Goal: Task Accomplishment & Management: Manage account settings

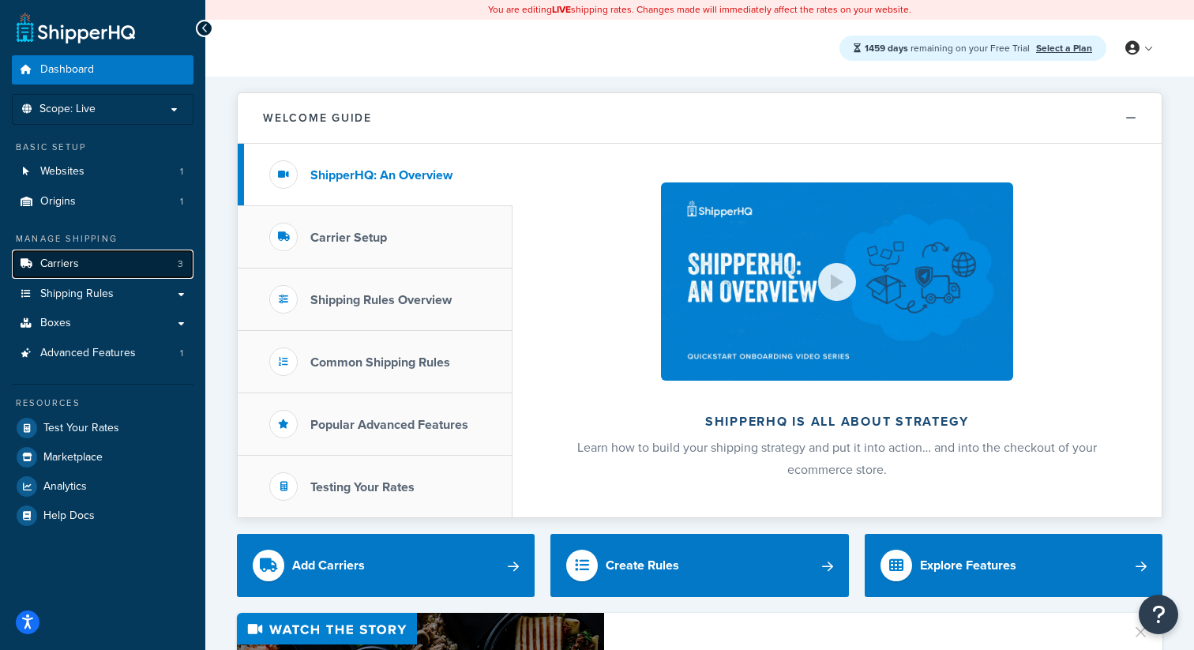
click at [145, 257] on link "Carriers 3" at bounding box center [103, 264] width 182 height 29
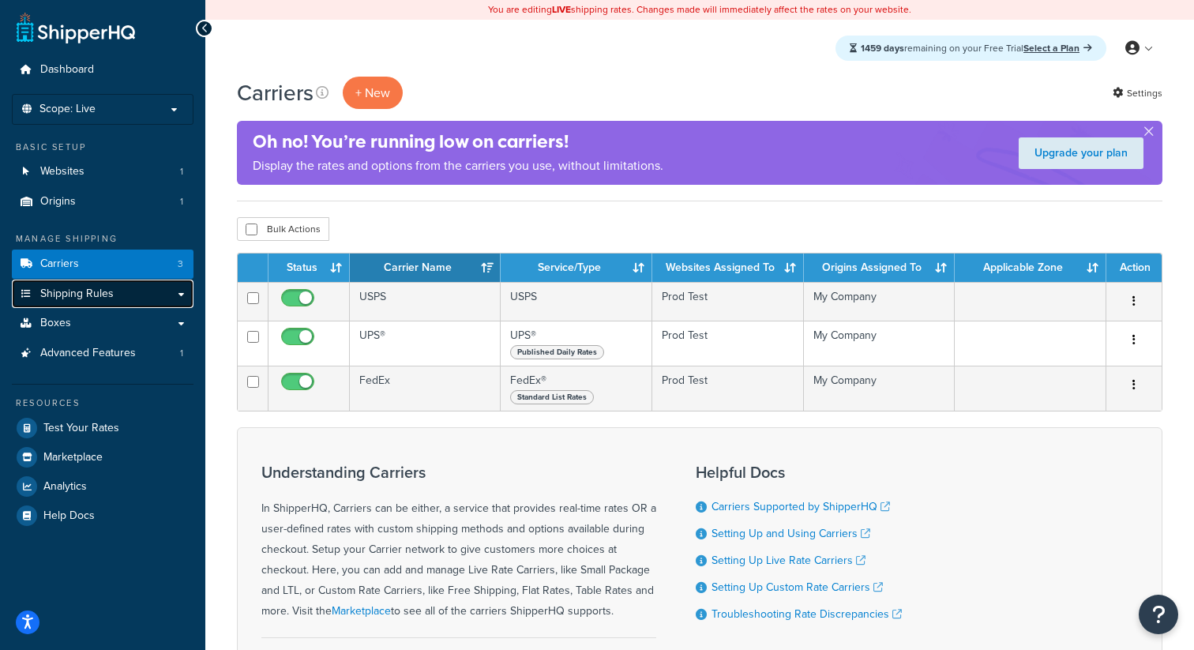
click at [107, 296] on span "Shipping Rules" at bounding box center [76, 293] width 73 height 13
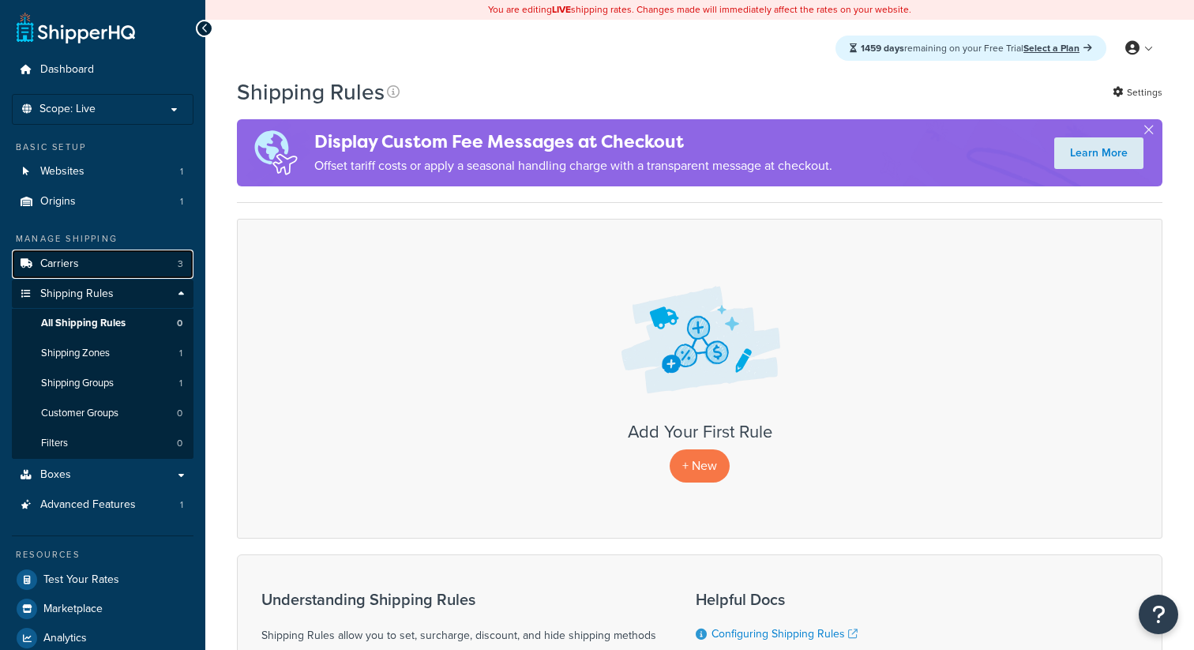
drag, startPoint x: 0, startPoint y: 0, endPoint x: 101, endPoint y: 271, distance: 289.1
click at [101, 271] on link "Carriers 3" at bounding box center [103, 264] width 182 height 29
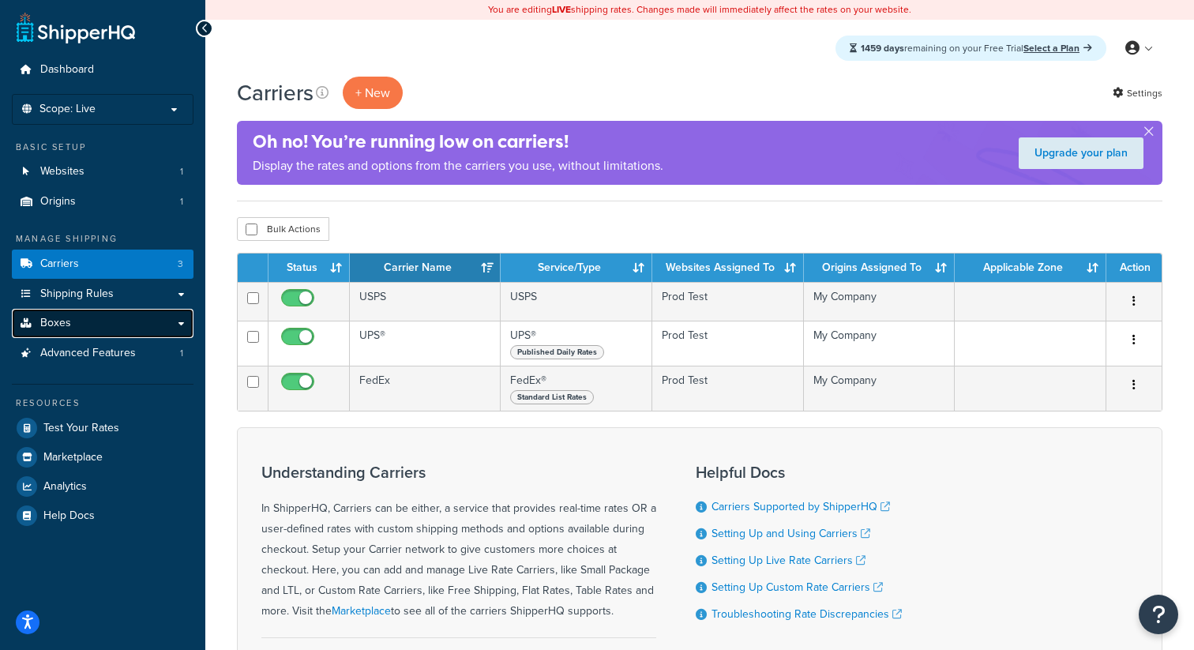
click at [69, 335] on link "Boxes" at bounding box center [103, 323] width 182 height 29
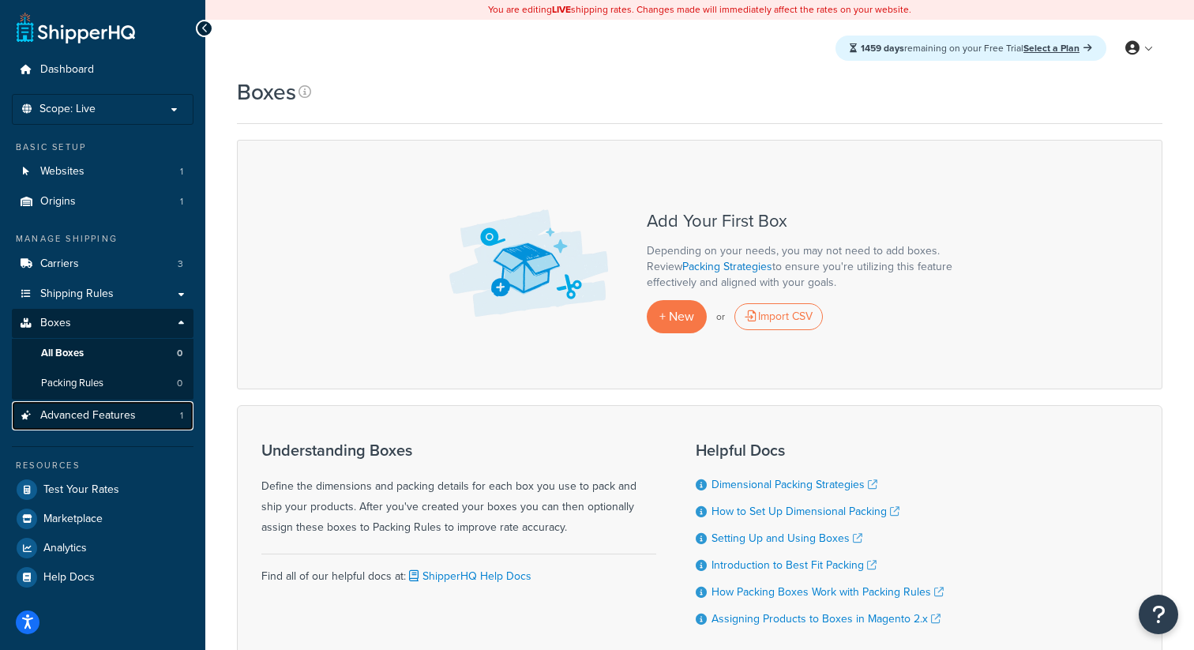
click at [80, 421] on span "Advanced Features" at bounding box center [88, 415] width 96 height 13
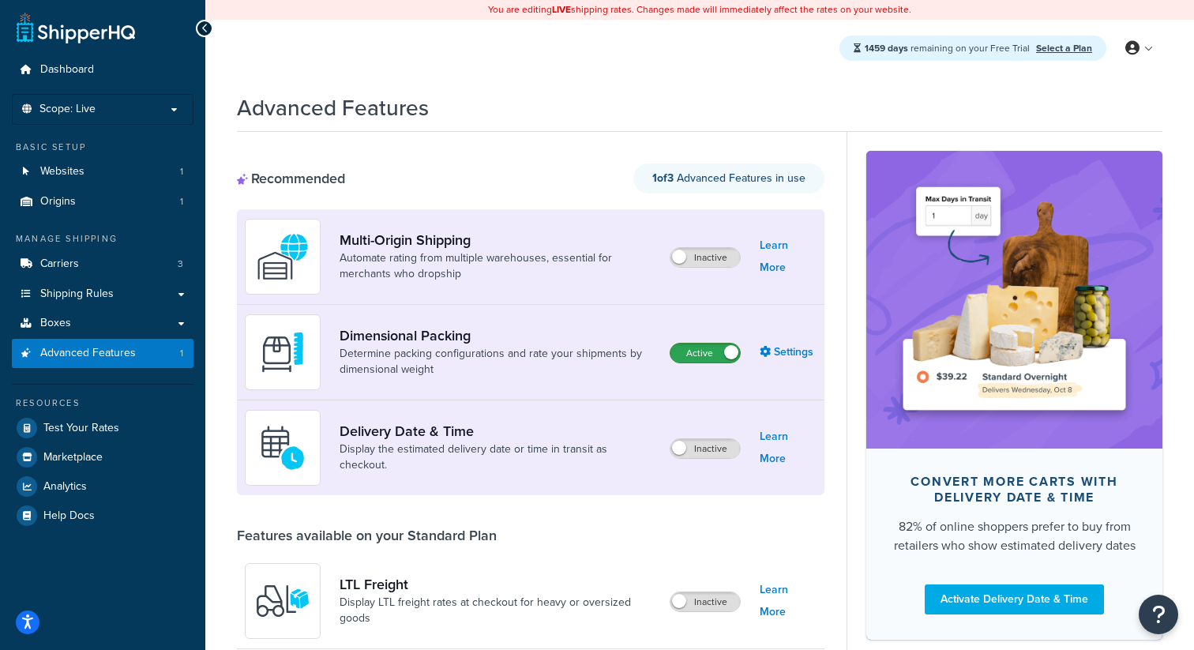
click at [718, 357] on label "Active" at bounding box center [705, 353] width 69 height 19
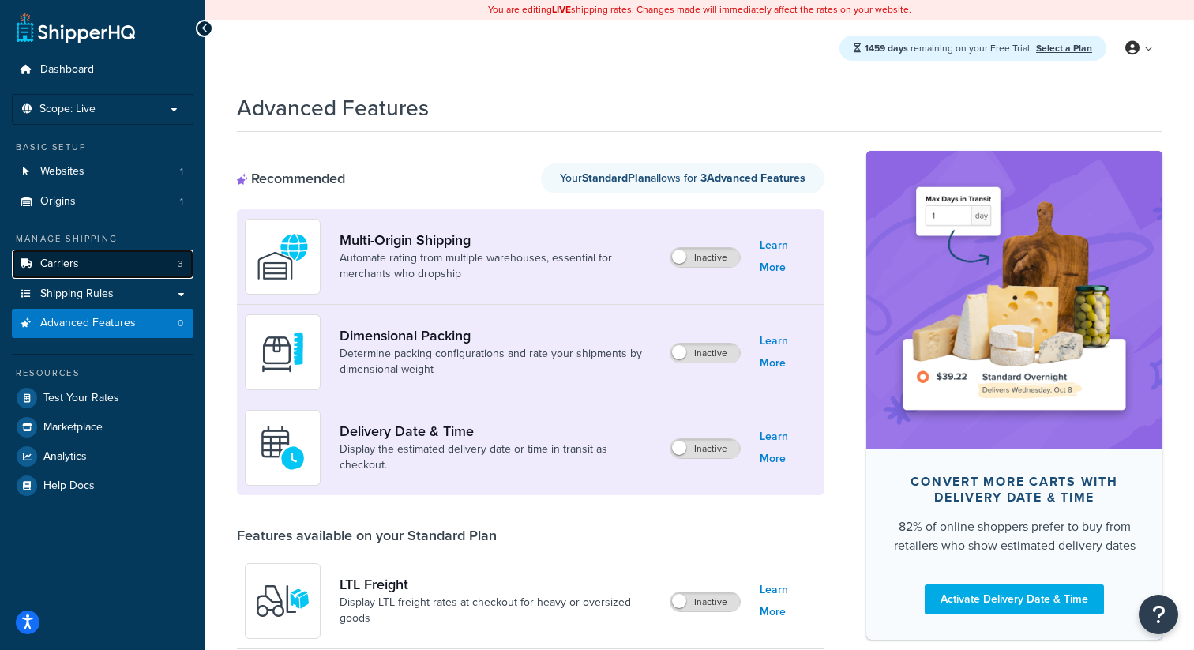
click at [50, 270] on span "Carriers" at bounding box center [59, 263] width 39 height 13
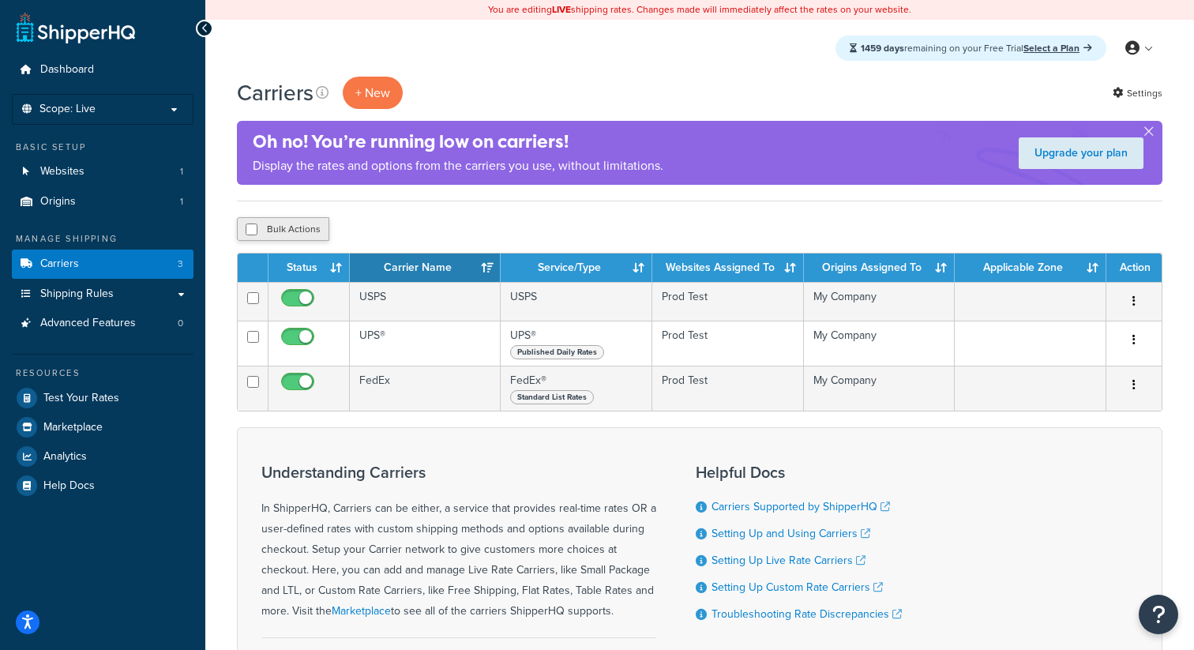
click at [278, 235] on button "Bulk Actions" at bounding box center [283, 229] width 92 height 24
checkbox input "true"
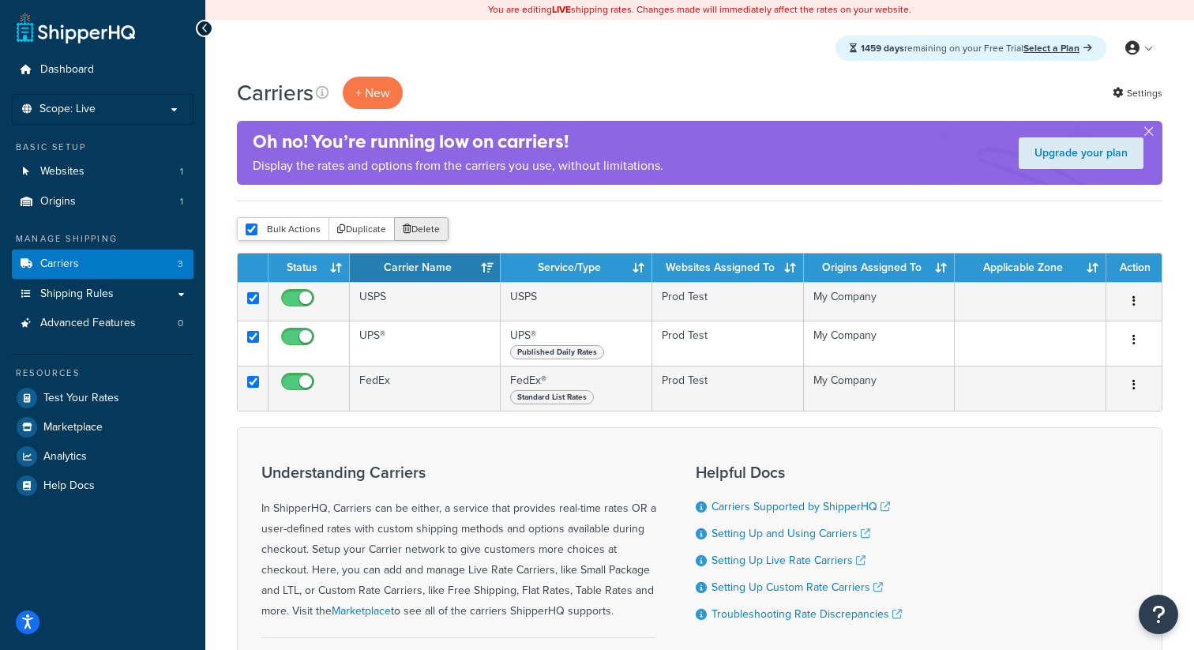
click at [427, 235] on button "Delete" at bounding box center [421, 229] width 54 height 24
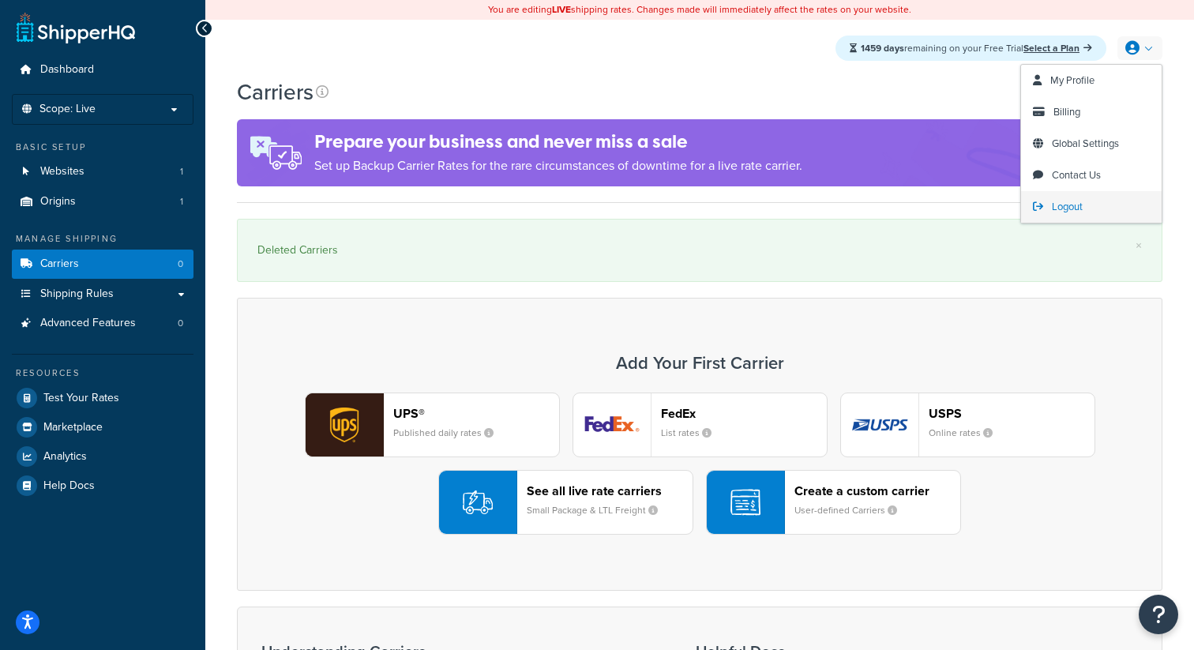
click at [1057, 207] on span "Logout" at bounding box center [1067, 206] width 31 height 15
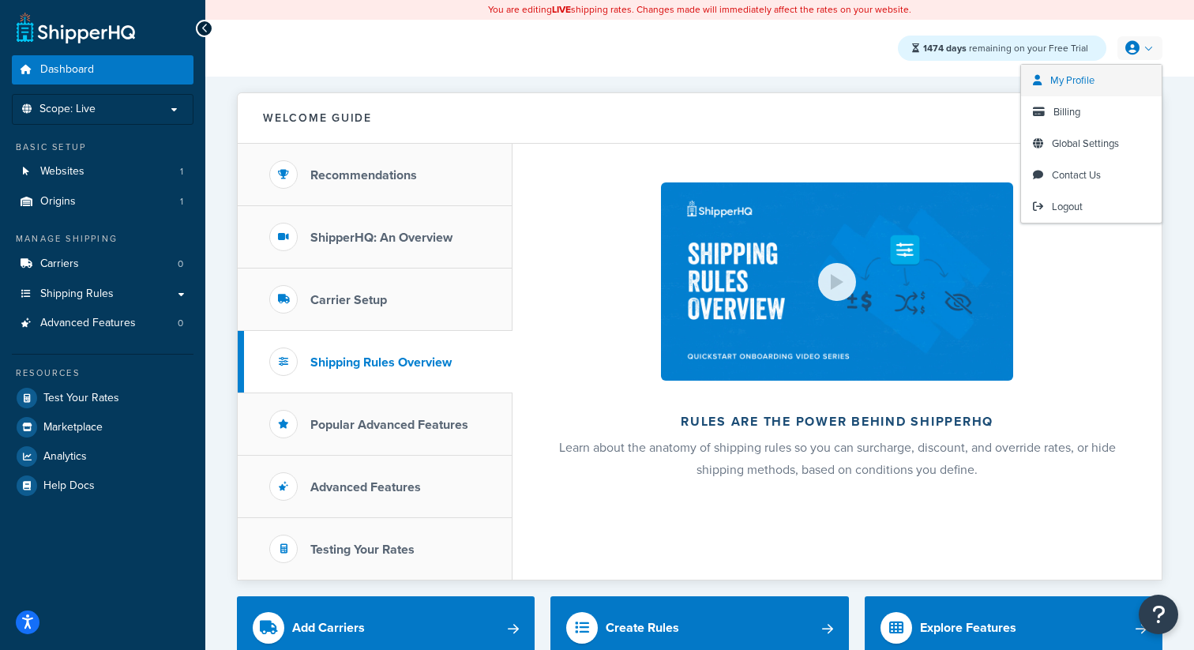
click at [1077, 84] on span "My Profile" at bounding box center [1072, 80] width 44 height 15
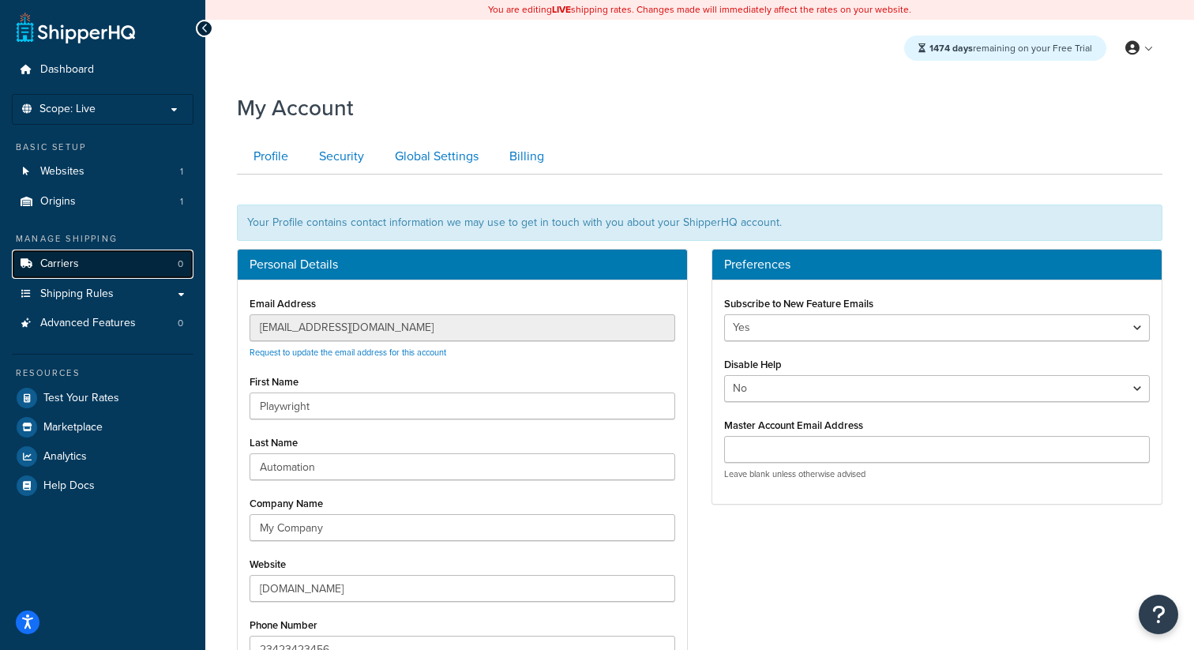
click at [122, 262] on link "Carriers 0" at bounding box center [103, 264] width 182 height 29
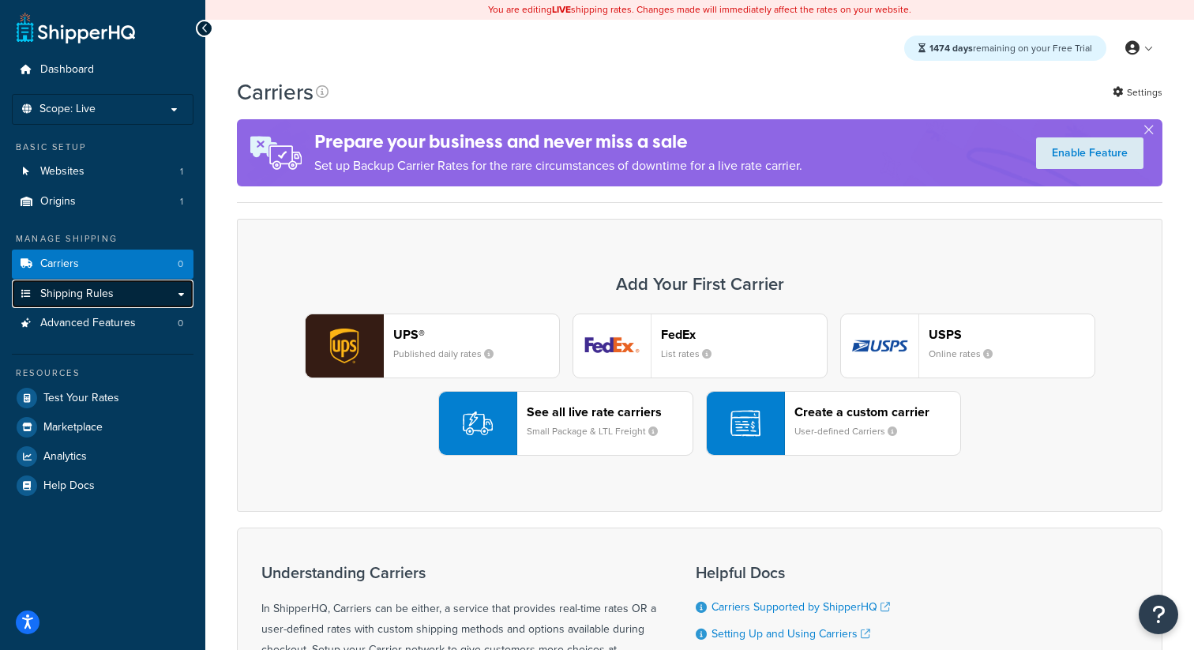
click at [107, 293] on span "Shipping Rules" at bounding box center [76, 293] width 73 height 13
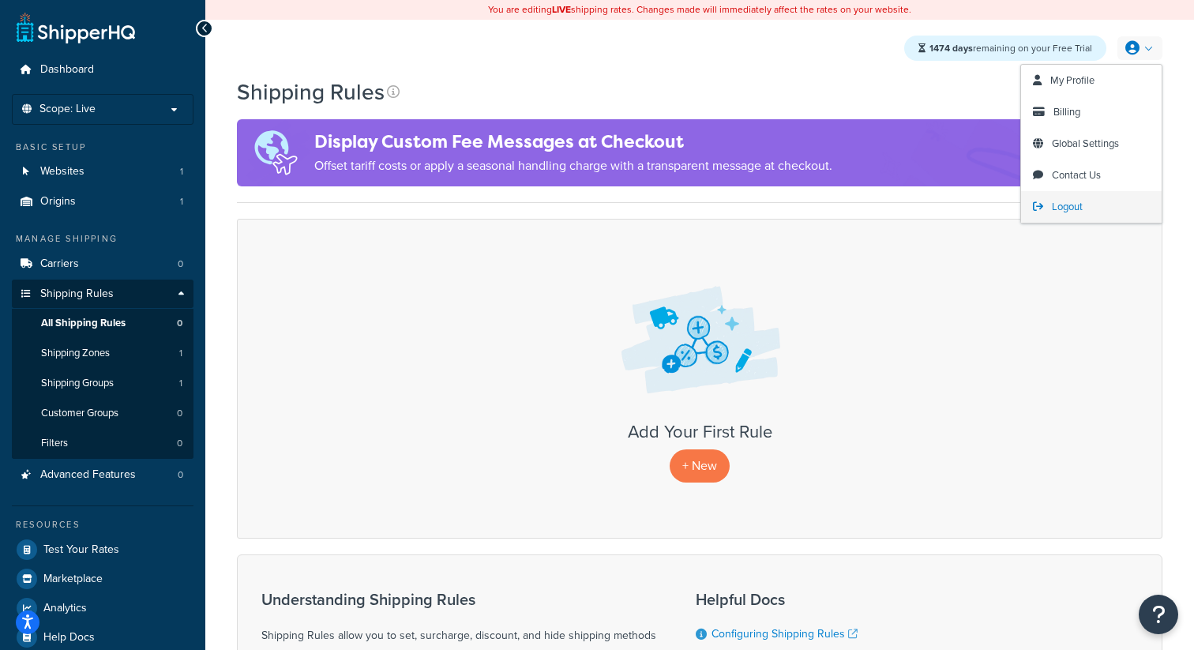
click at [1050, 208] on link "Logout" at bounding box center [1091, 207] width 141 height 32
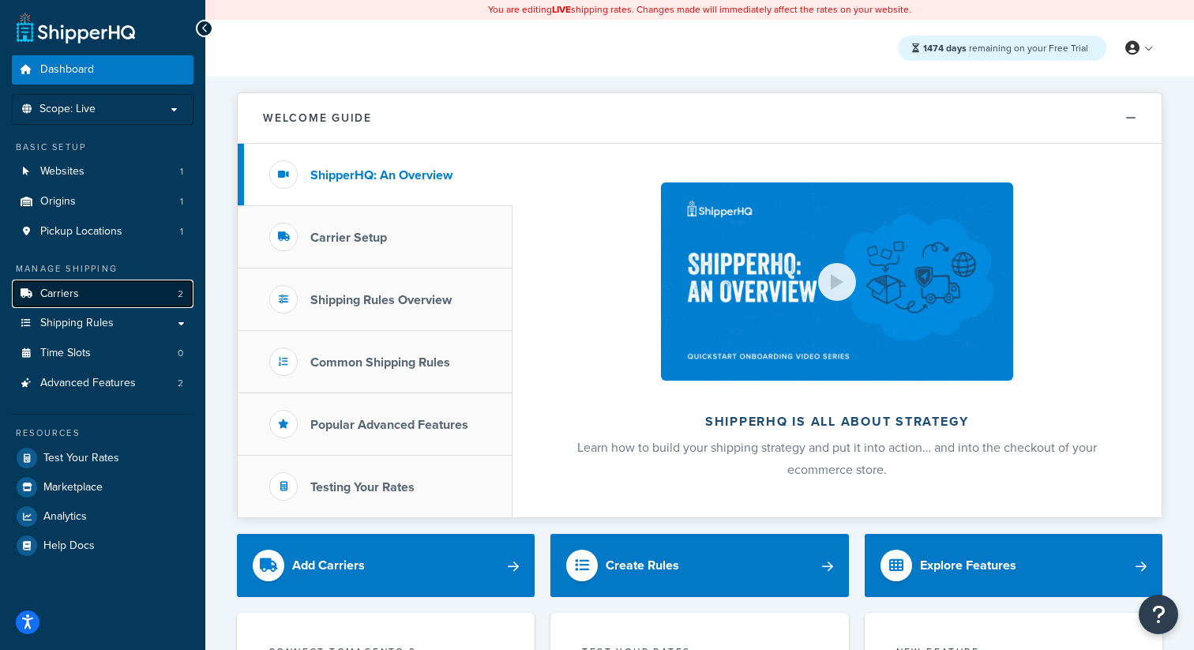
click at [130, 288] on link "Carriers 2" at bounding box center [103, 294] width 182 height 29
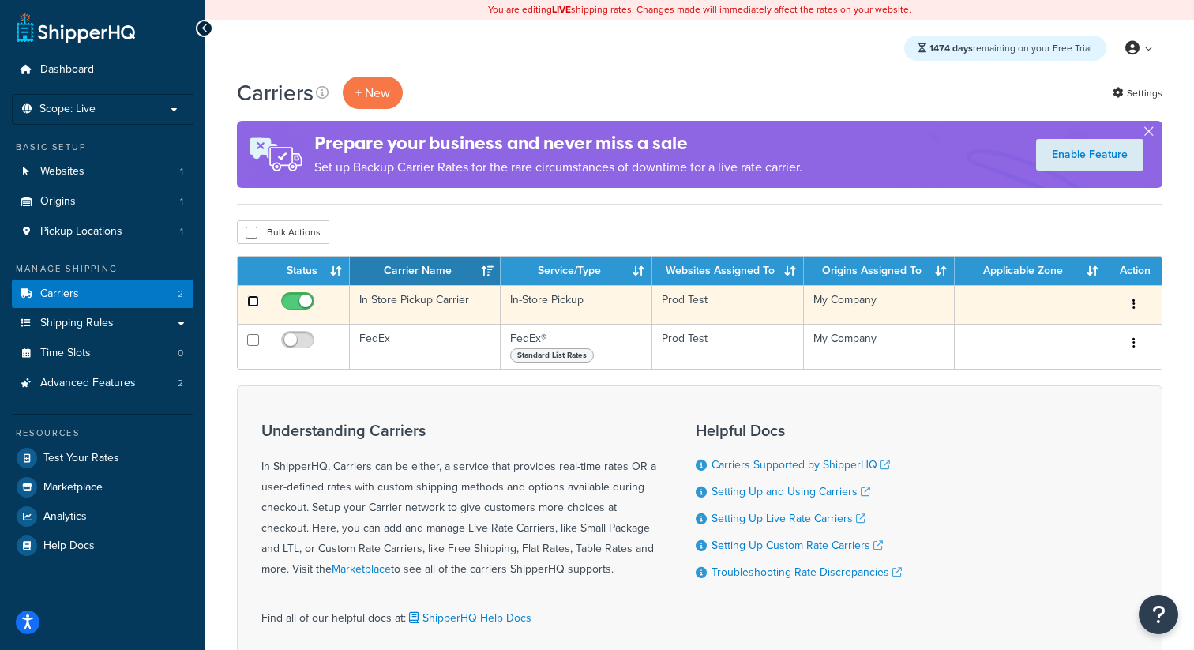
click at [252, 302] on input "checkbox" at bounding box center [253, 301] width 12 height 12
checkbox input "true"
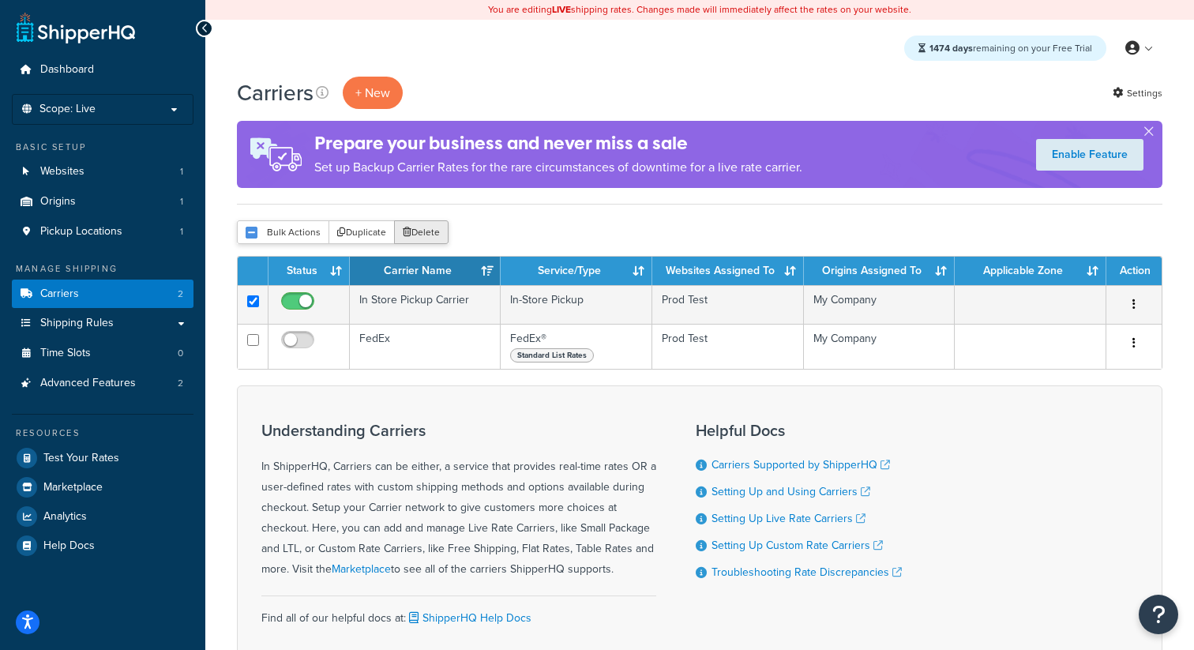
click at [421, 232] on button "Delete" at bounding box center [421, 232] width 54 height 24
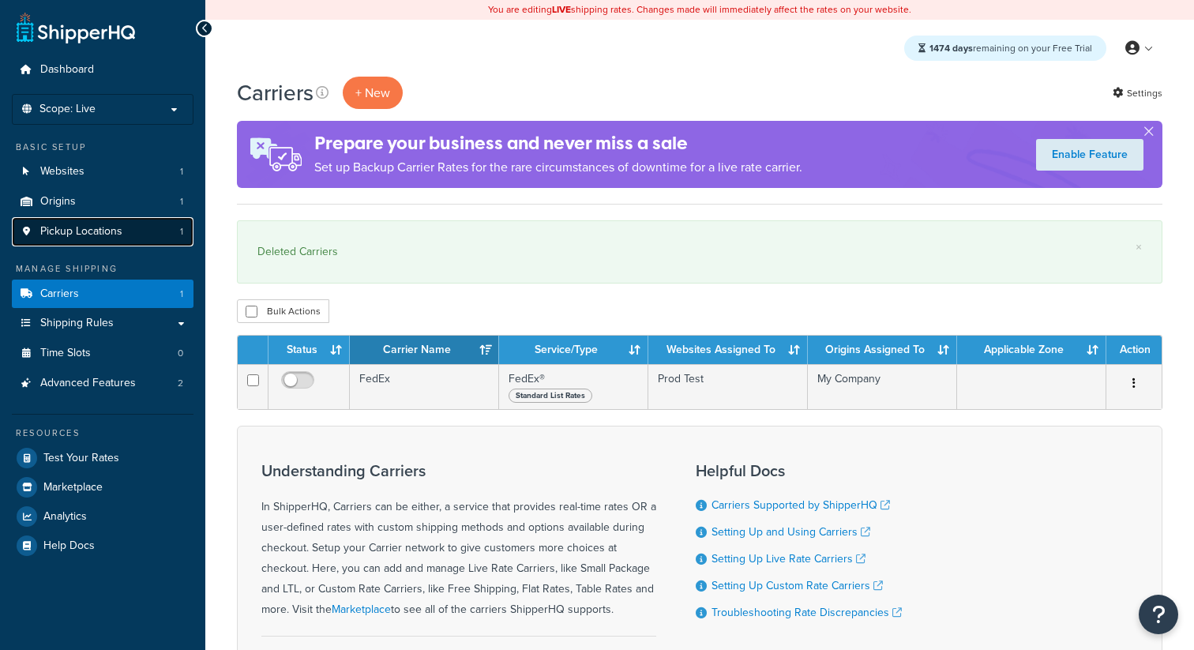
click at [157, 234] on link "Pickup Locations 1" at bounding box center [103, 231] width 182 height 29
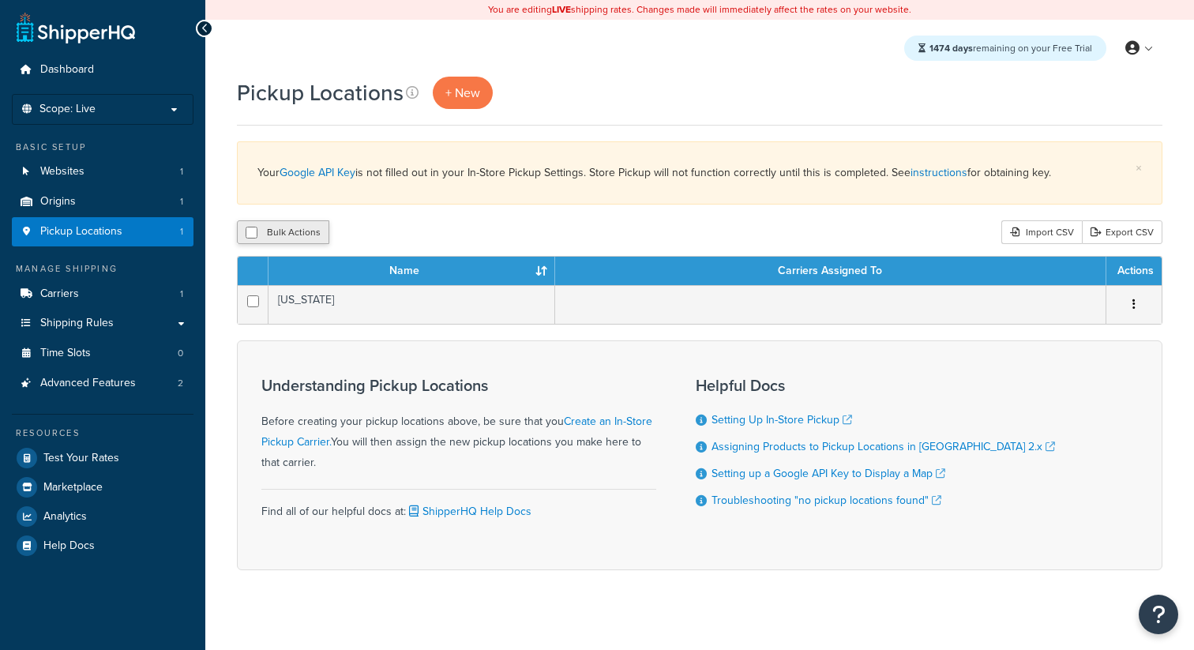
click at [294, 235] on button "Bulk Actions" at bounding box center [283, 232] width 92 height 24
checkbox input "true"
click at [439, 239] on button "Delete" at bounding box center [421, 232] width 54 height 24
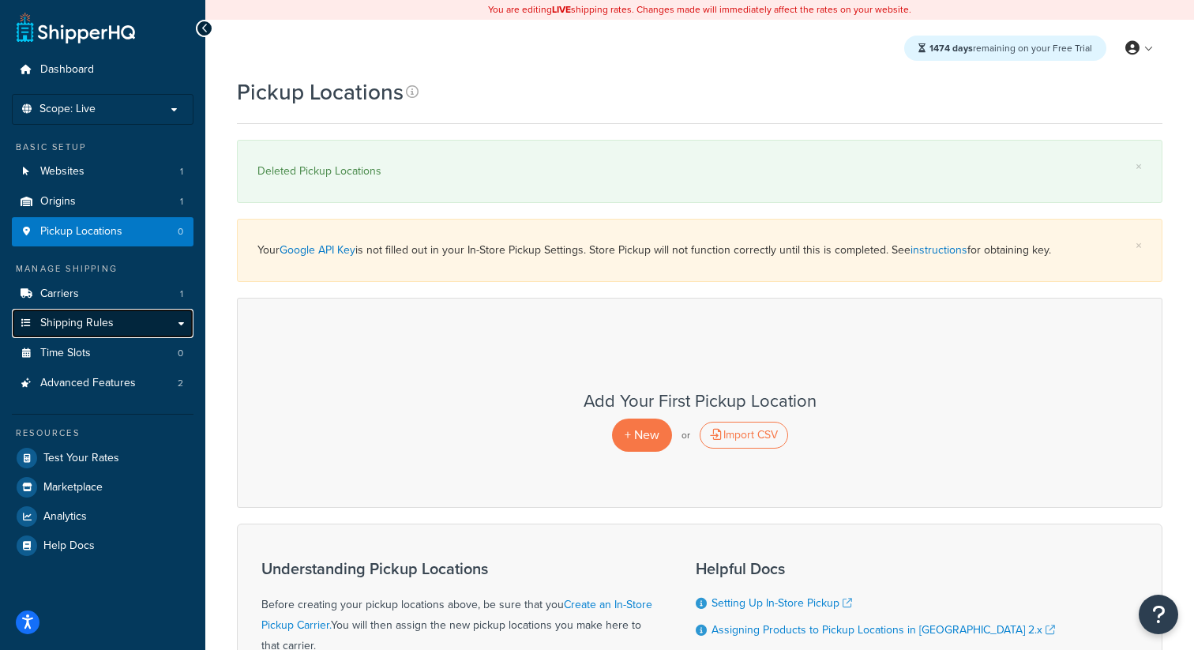
click at [88, 322] on span "Shipping Rules" at bounding box center [76, 323] width 73 height 13
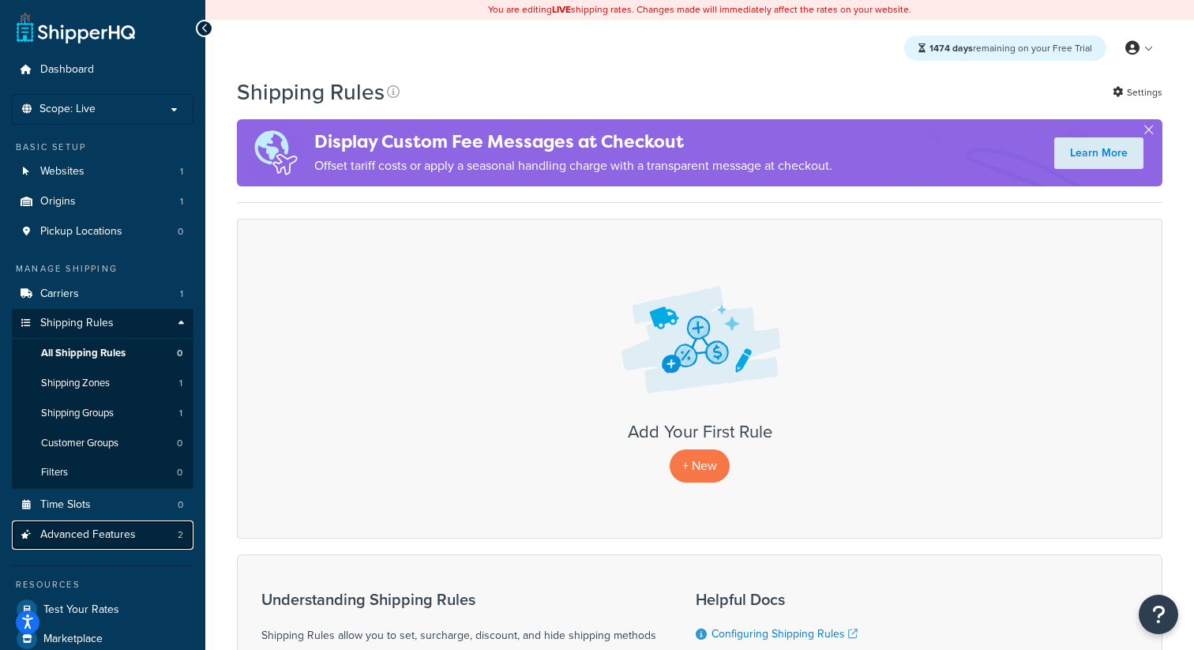
click at [138, 535] on link "Advanced Features 2" at bounding box center [103, 534] width 182 height 29
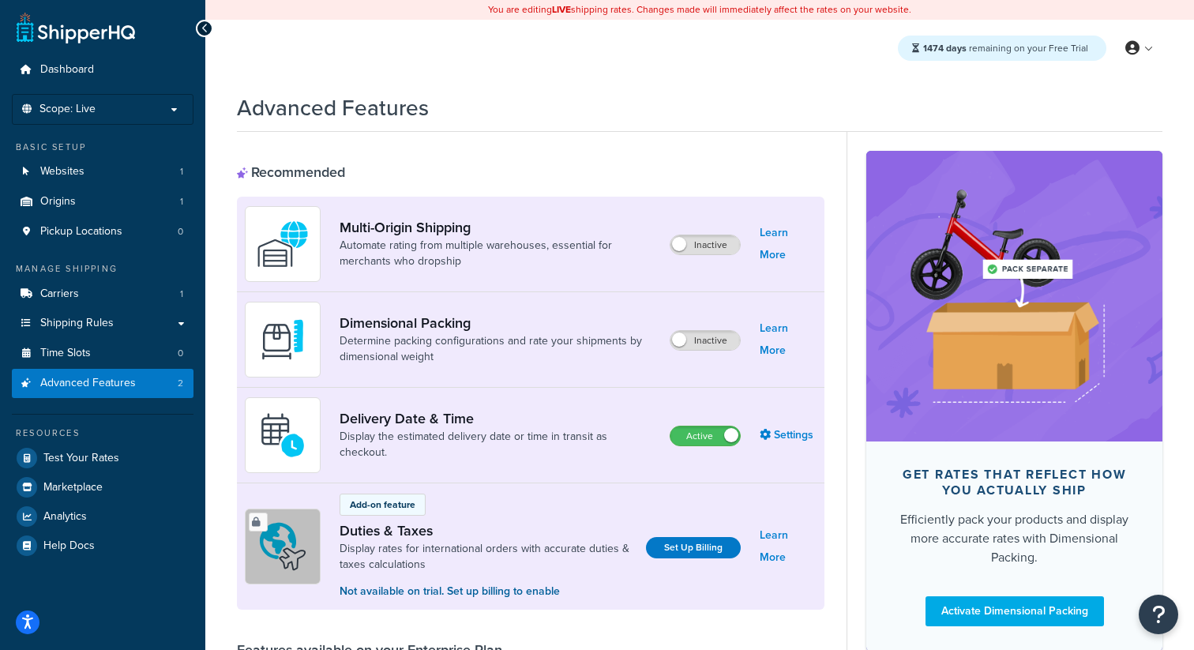
click at [719, 426] on div "Active" at bounding box center [705, 435] width 71 height 22
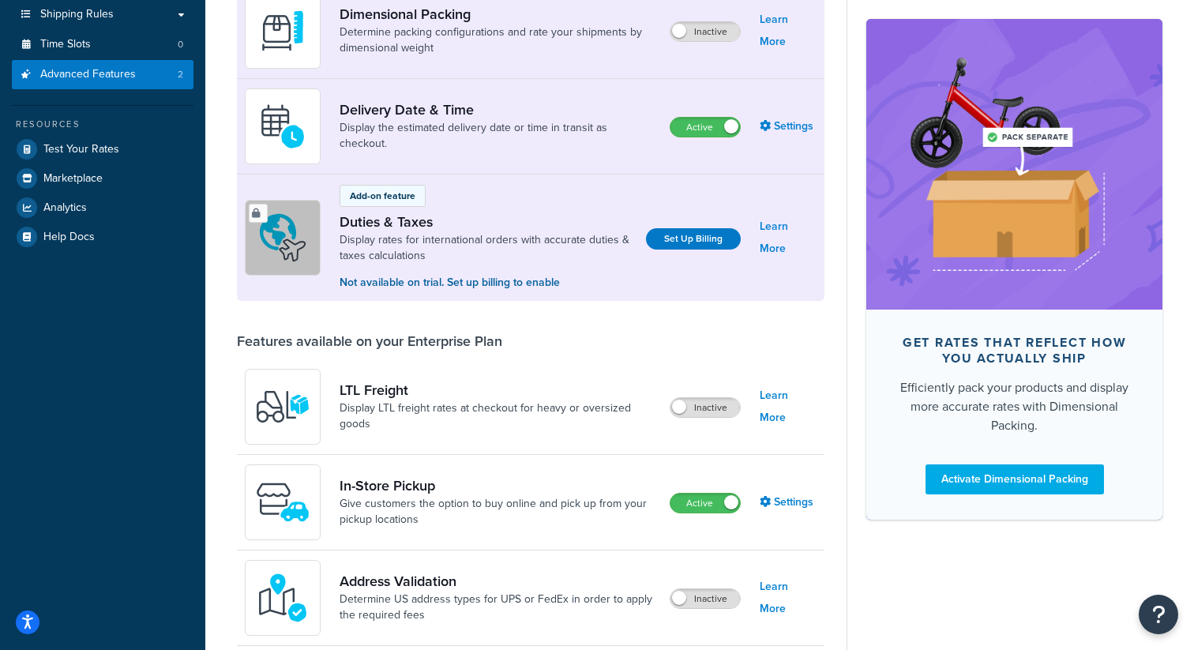
scroll to position [365, 0]
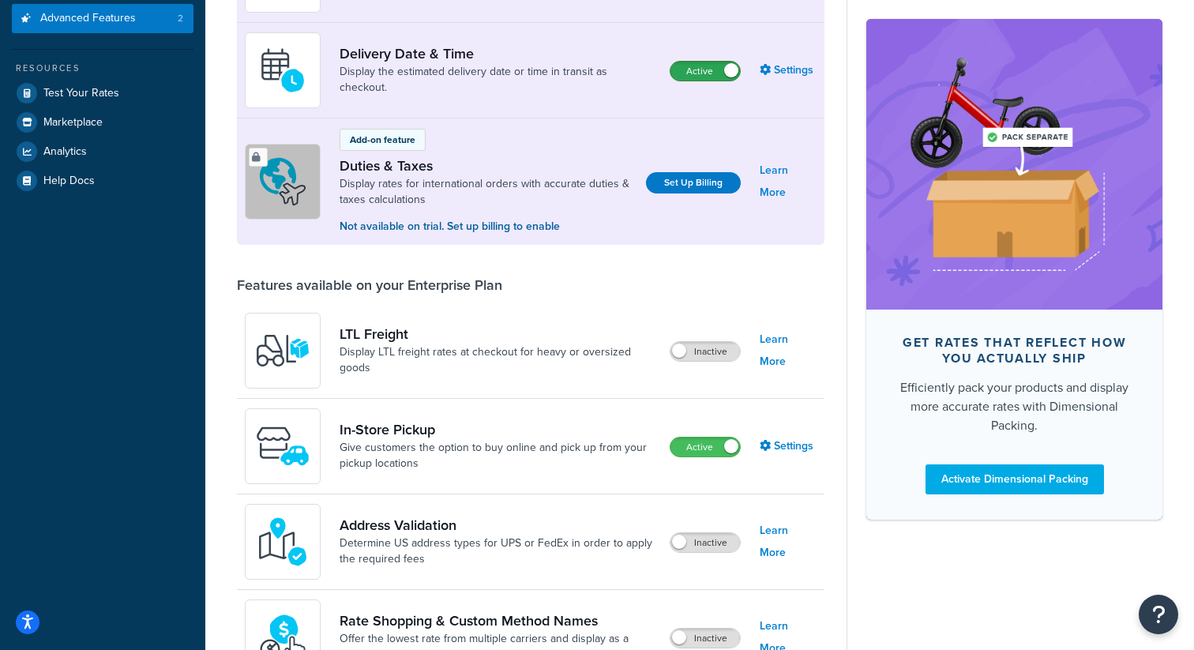
click at [720, 74] on label "Active" at bounding box center [705, 71] width 69 height 19
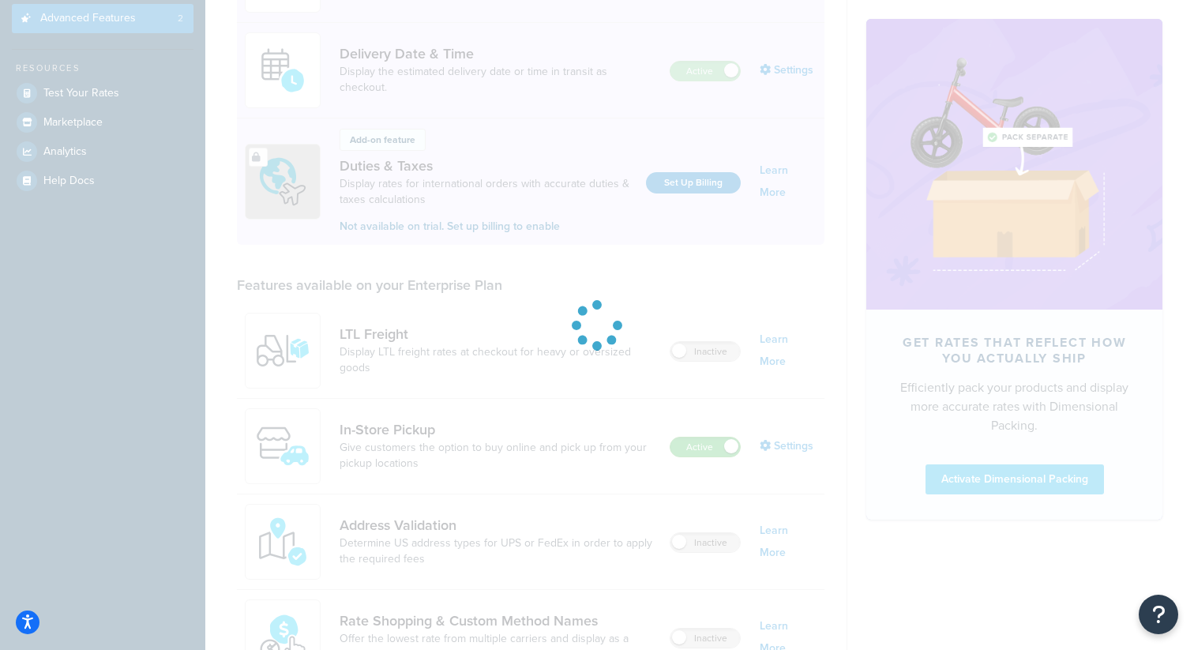
scroll to position [335, 0]
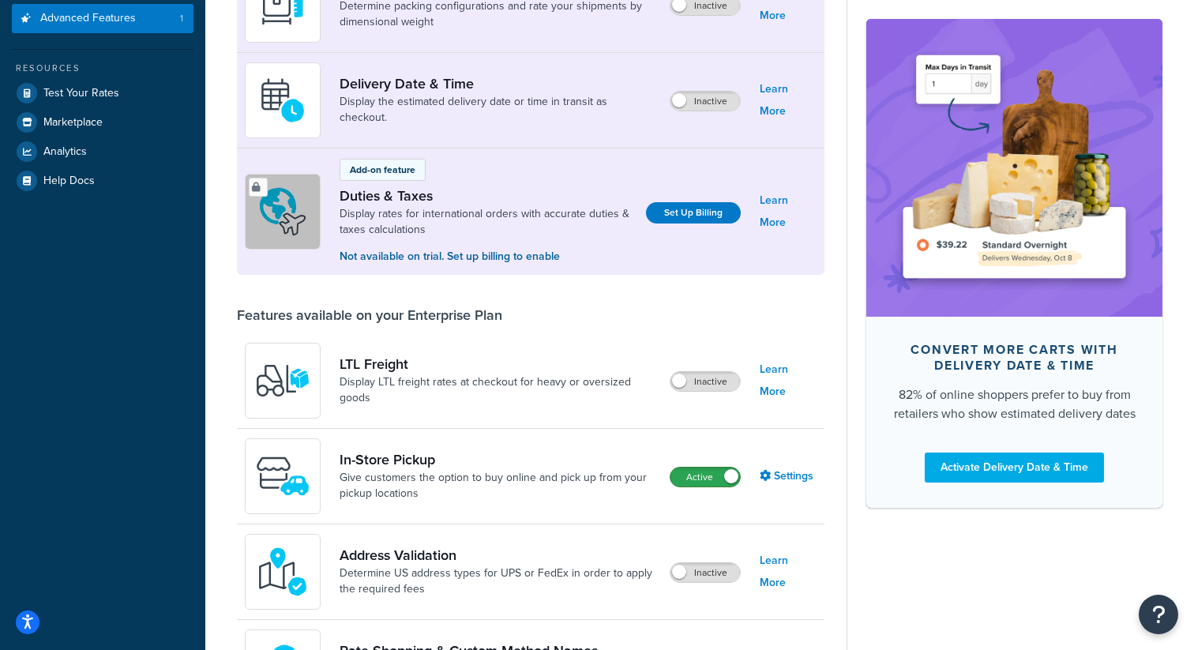
click at [689, 484] on label "Active" at bounding box center [705, 477] width 69 height 19
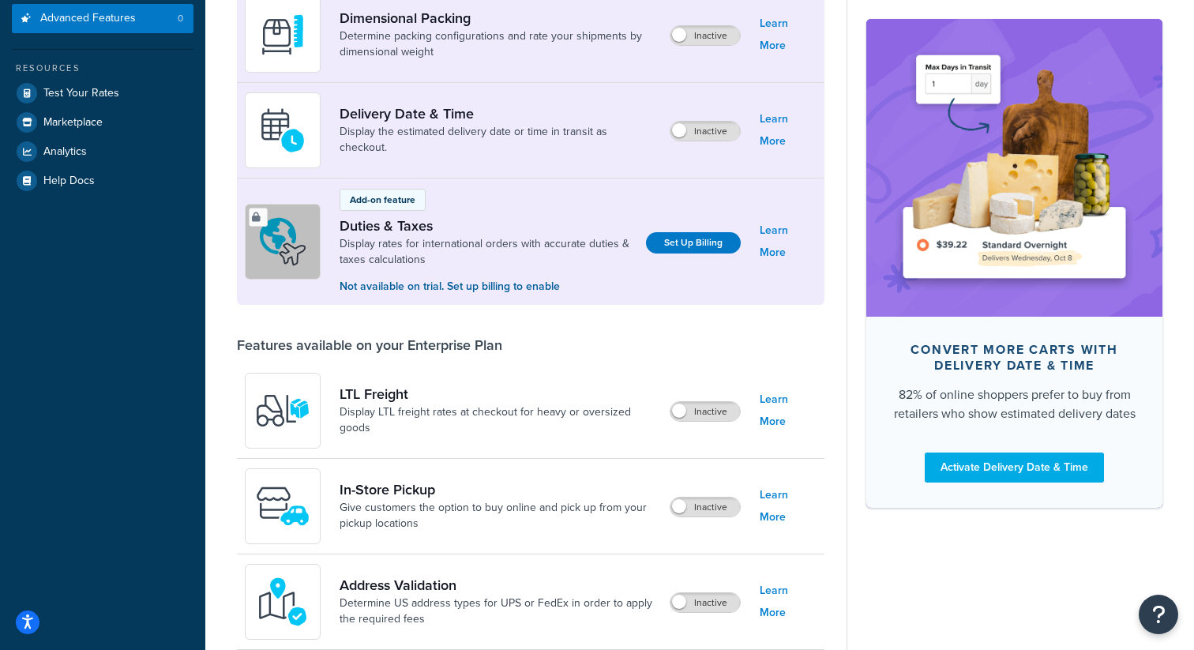
scroll to position [0, 0]
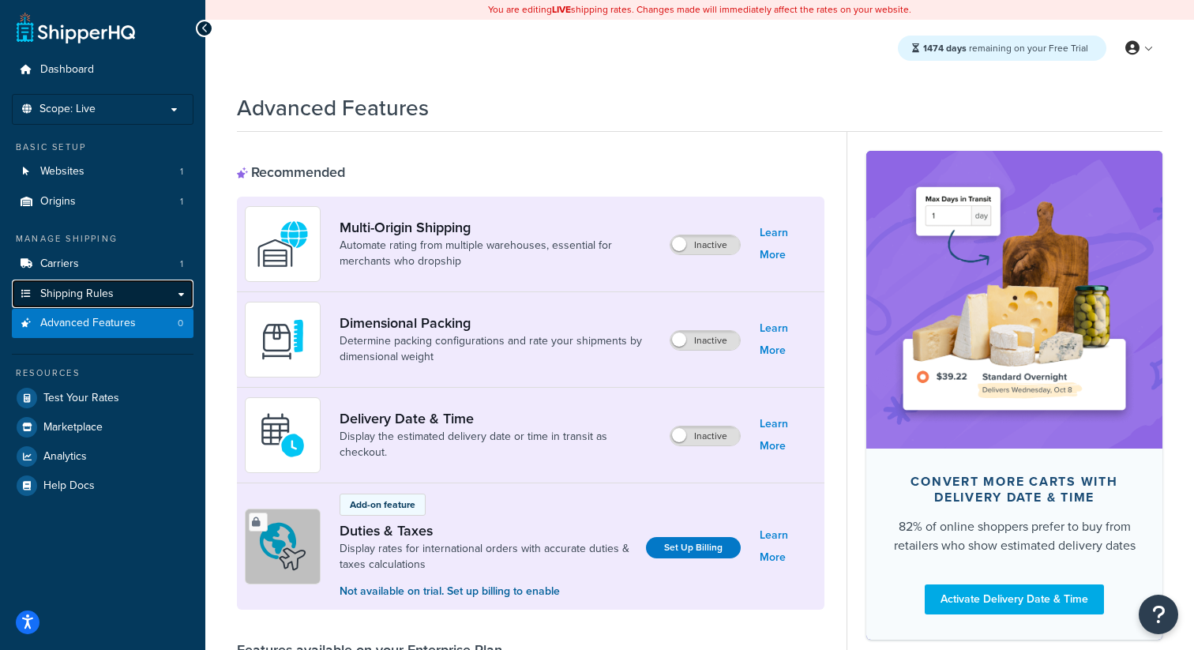
click at [150, 281] on link "Shipping Rules" at bounding box center [103, 294] width 182 height 29
click at [132, 272] on link "Carriers 1" at bounding box center [103, 264] width 182 height 29
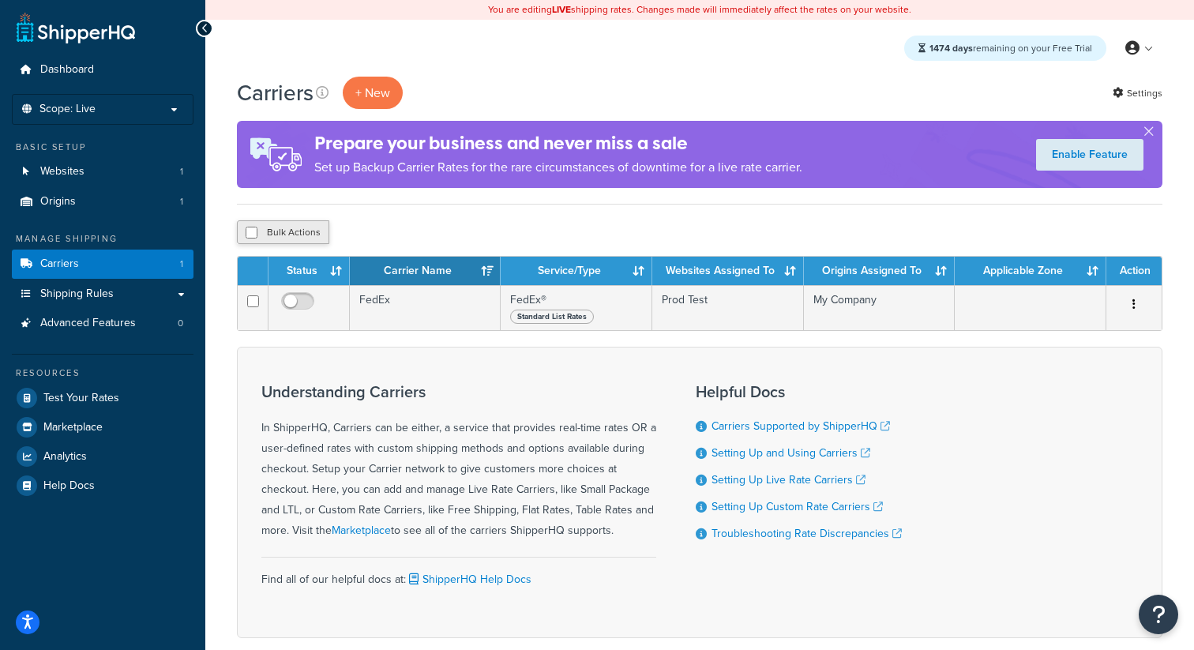
click at [295, 230] on button "Bulk Actions" at bounding box center [283, 232] width 92 height 24
checkbox input "true"
click at [441, 227] on button "Delete" at bounding box center [421, 232] width 54 height 24
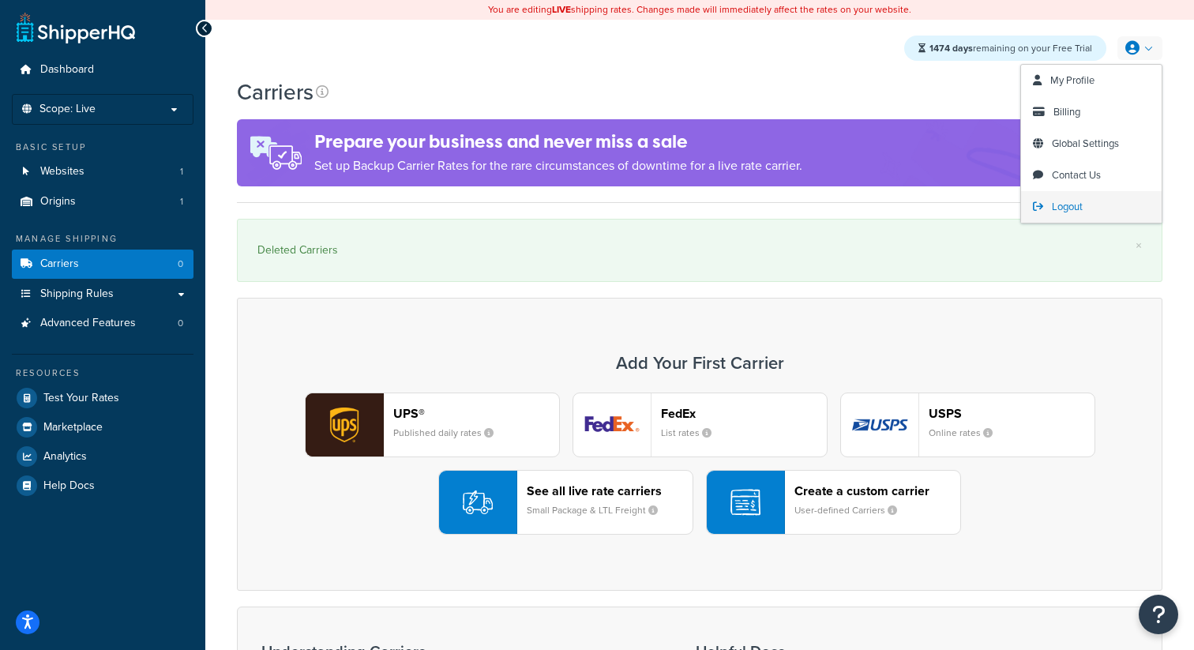
click at [1059, 206] on span "Logout" at bounding box center [1067, 206] width 31 height 15
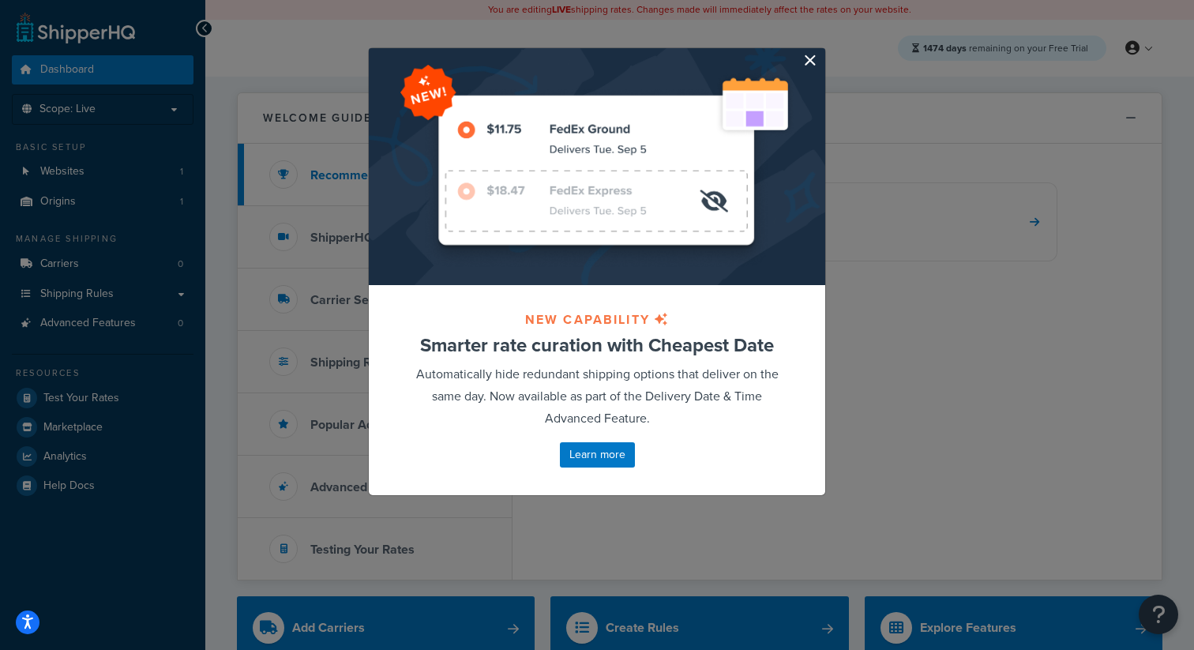
click at [821, 52] on button "button" at bounding box center [823, 50] width 4 height 4
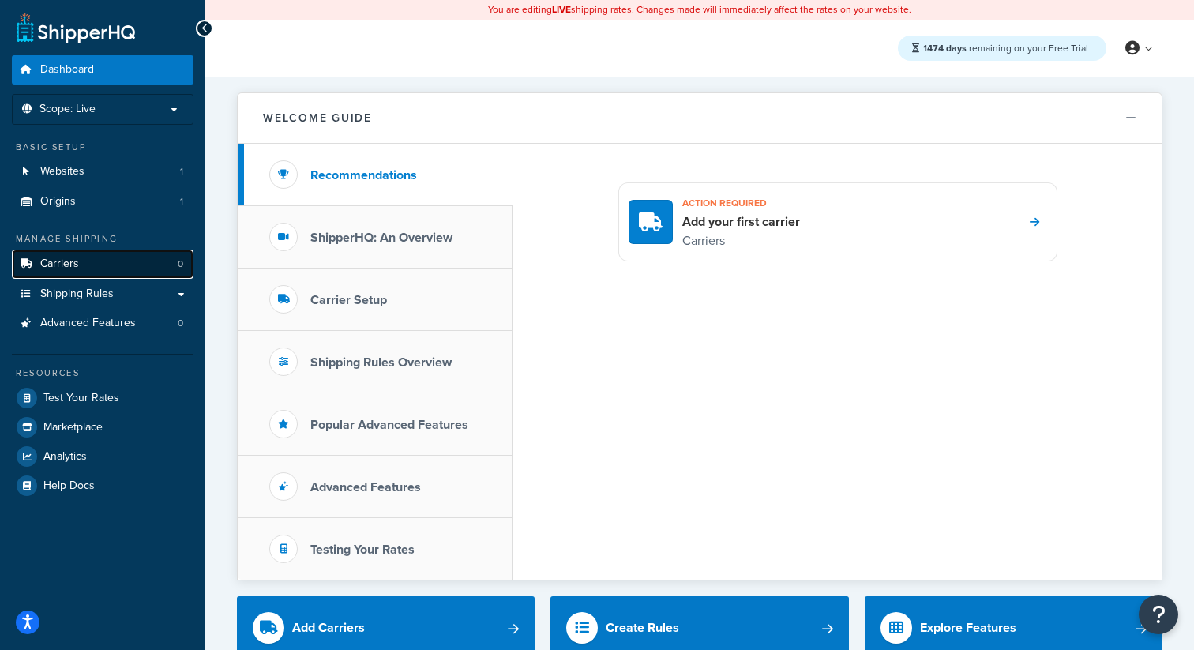
click at [89, 269] on link "Carriers 0" at bounding box center [103, 264] width 182 height 29
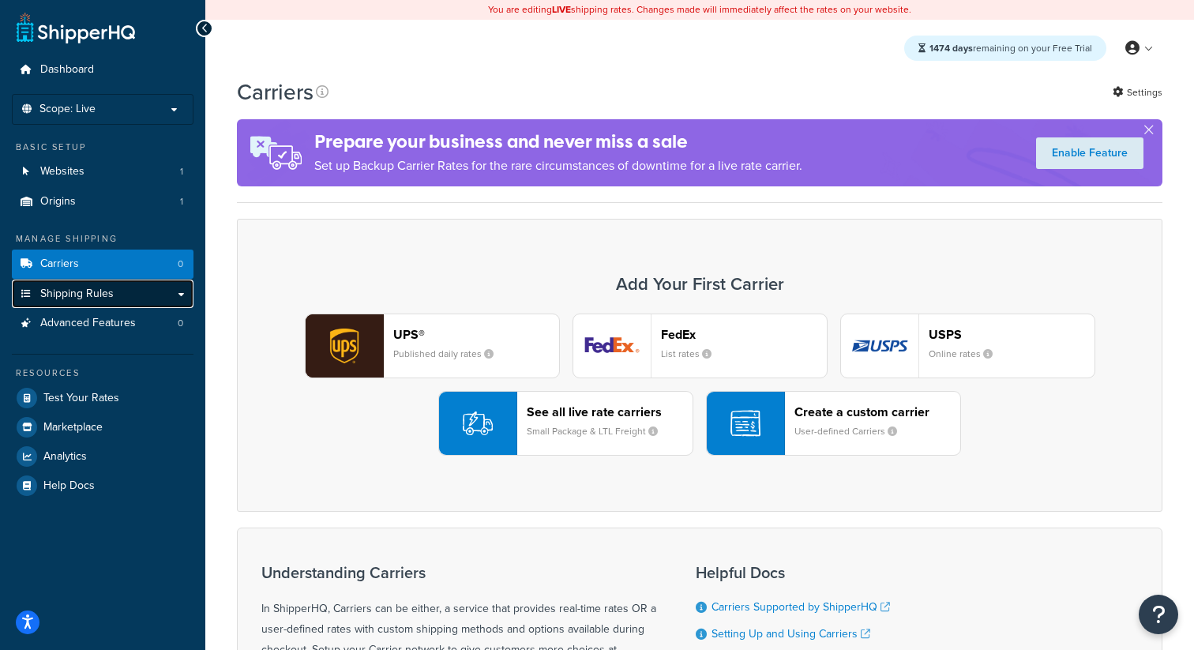
click at [88, 295] on span "Shipping Rules" at bounding box center [76, 293] width 73 height 13
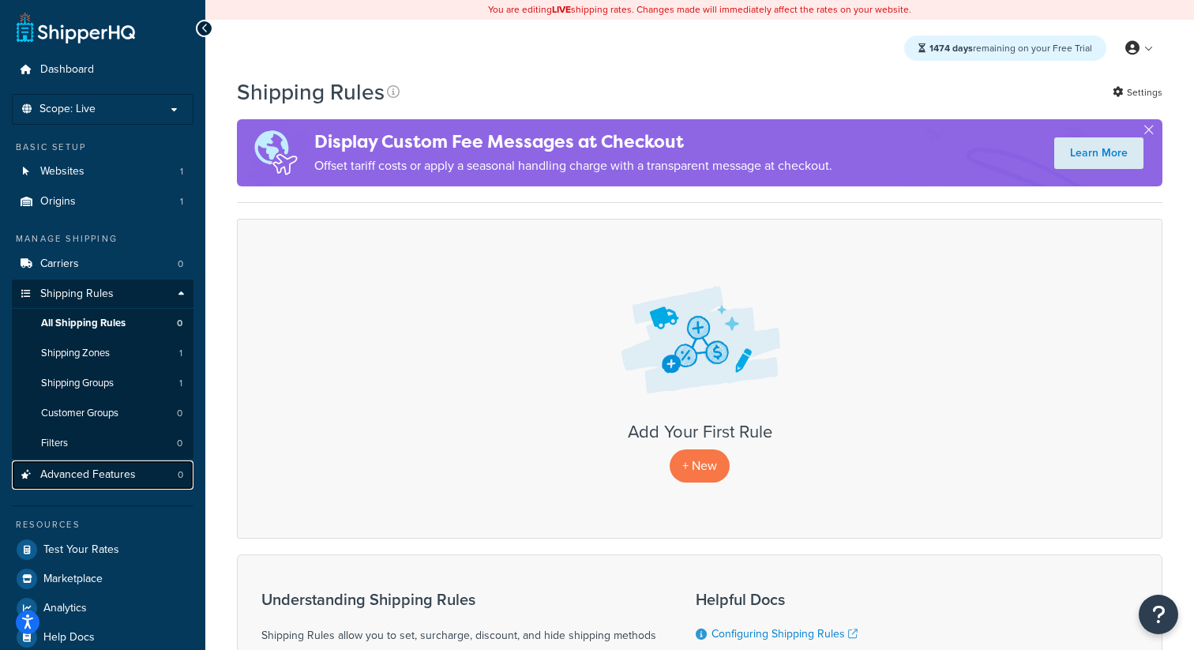
click at [106, 482] on span "Advanced Features" at bounding box center [88, 474] width 96 height 13
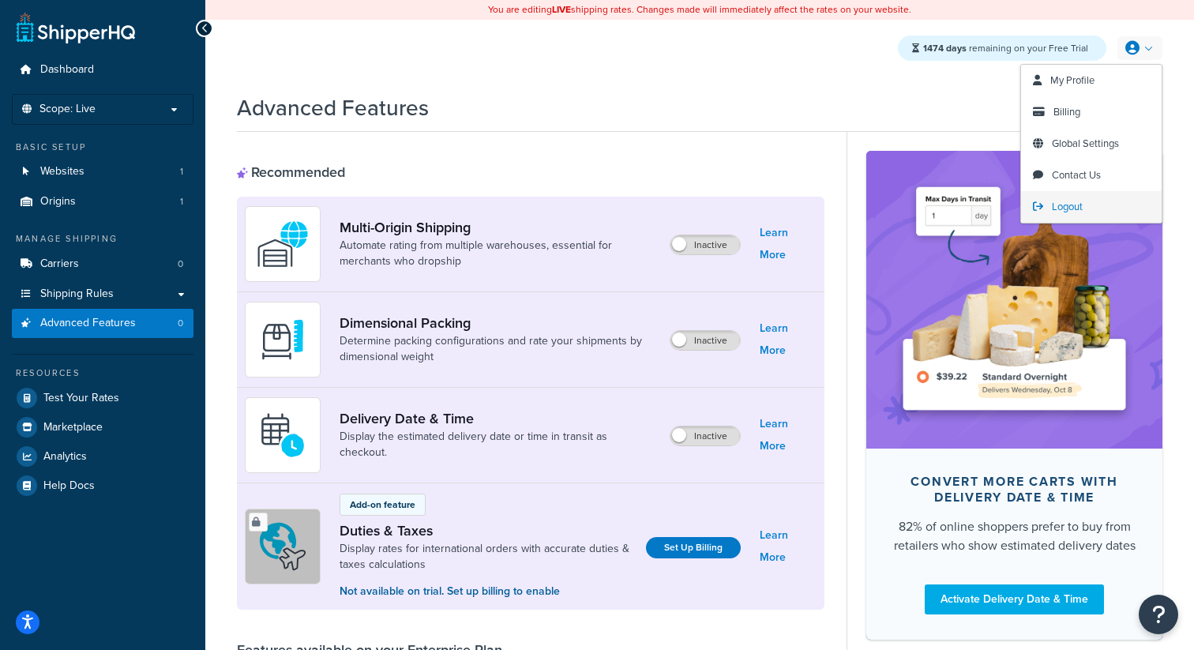
click at [1054, 212] on span "Logout" at bounding box center [1067, 206] width 31 height 15
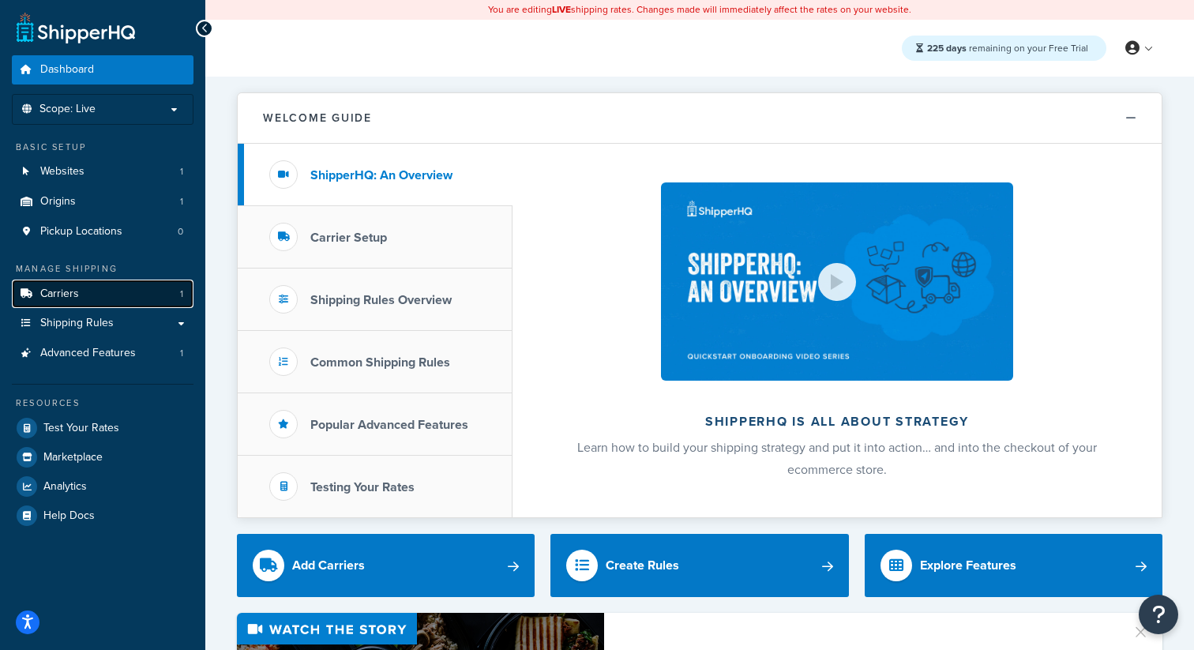
click at [92, 296] on link "Carriers 1" at bounding box center [103, 294] width 182 height 29
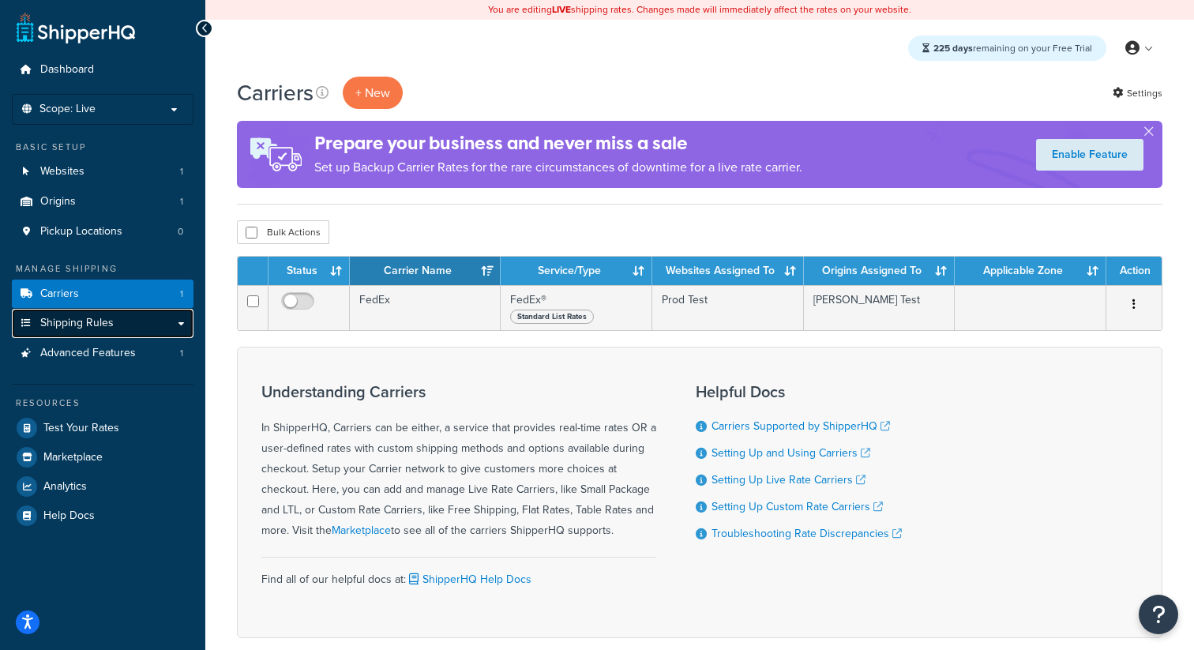
click at [86, 314] on link "Shipping Rules" at bounding box center [103, 323] width 182 height 29
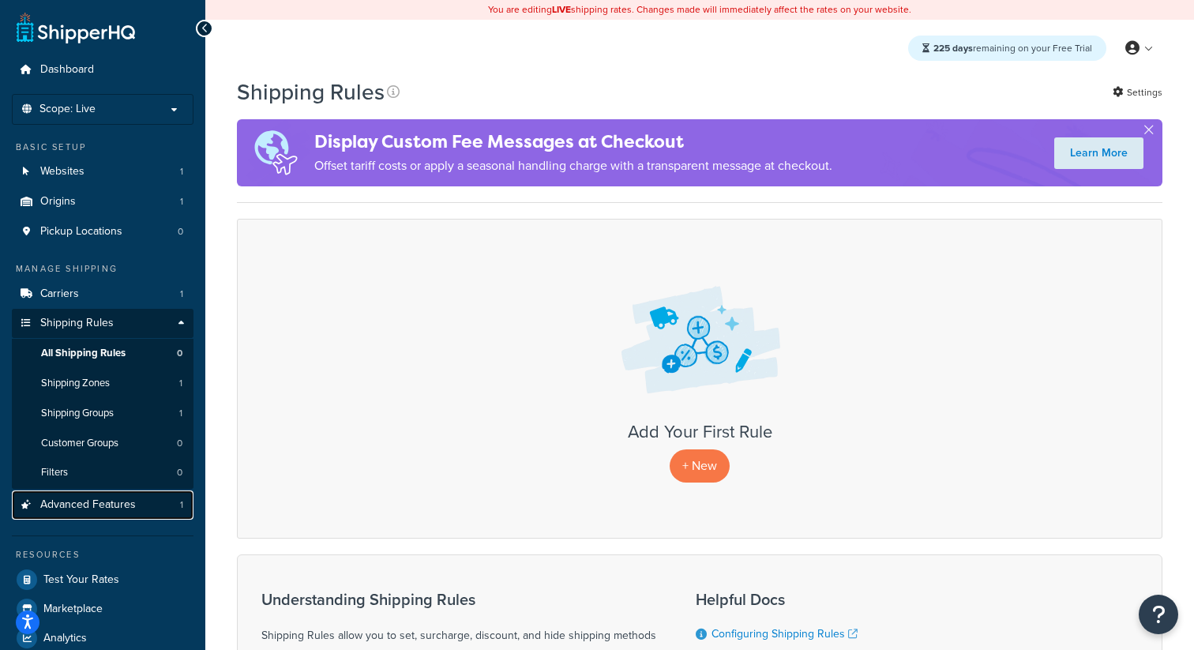
click at [116, 512] on span "Advanced Features" at bounding box center [88, 504] width 96 height 13
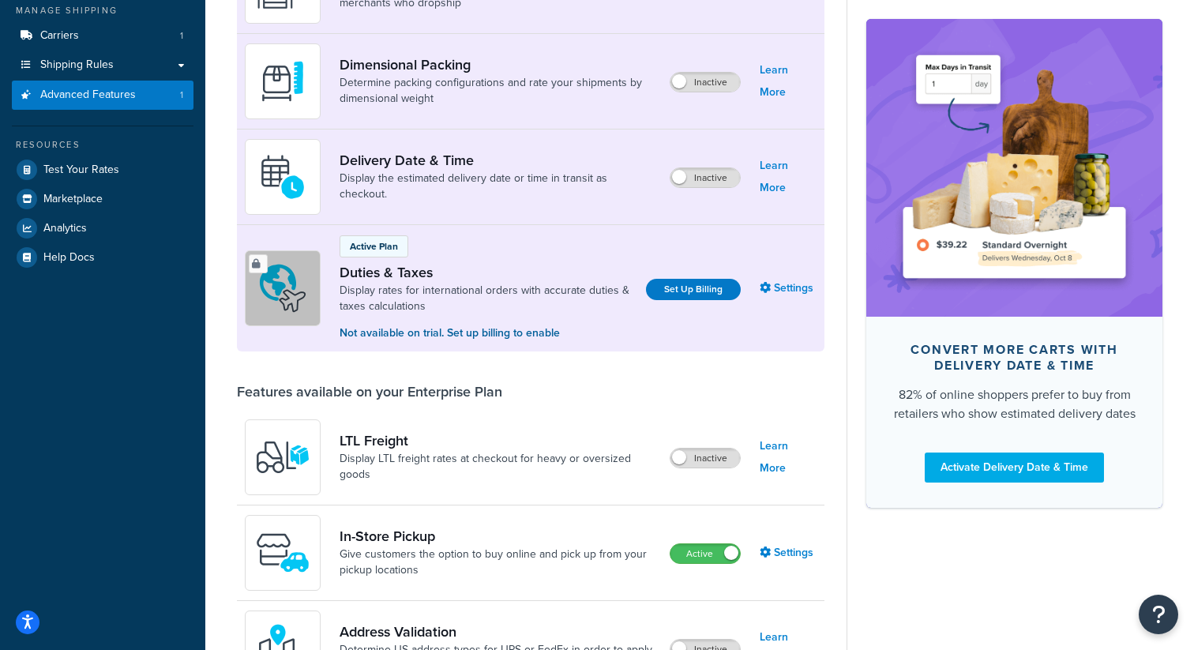
scroll to position [764, 0]
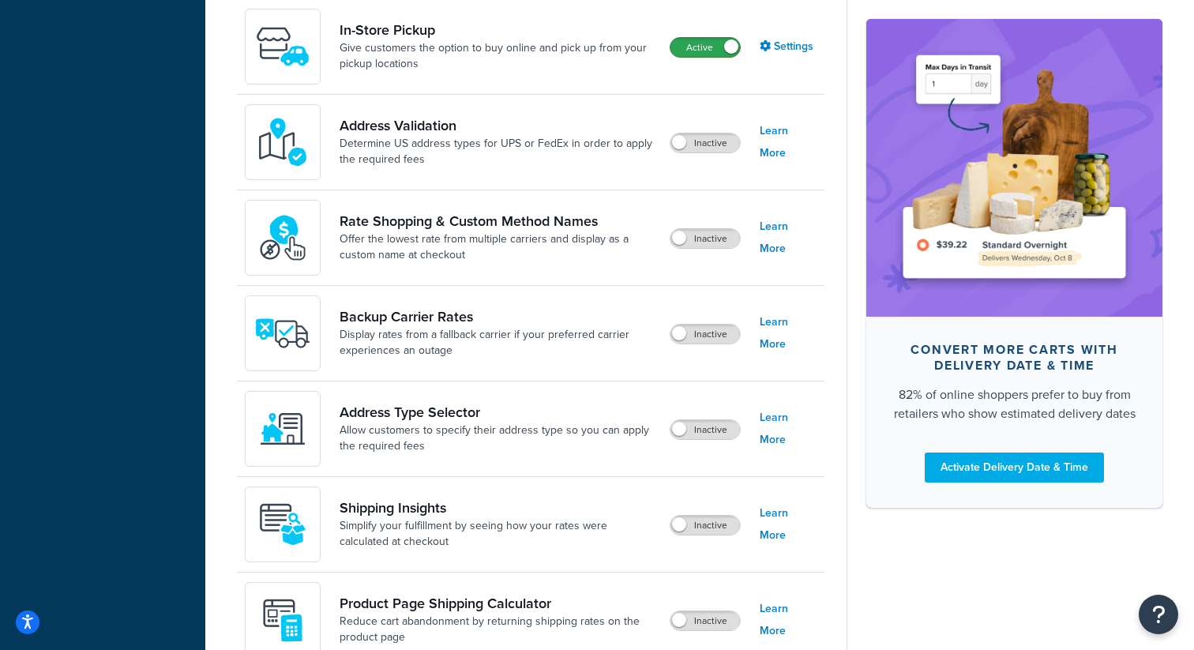
click at [707, 51] on label "Active" at bounding box center [705, 47] width 69 height 19
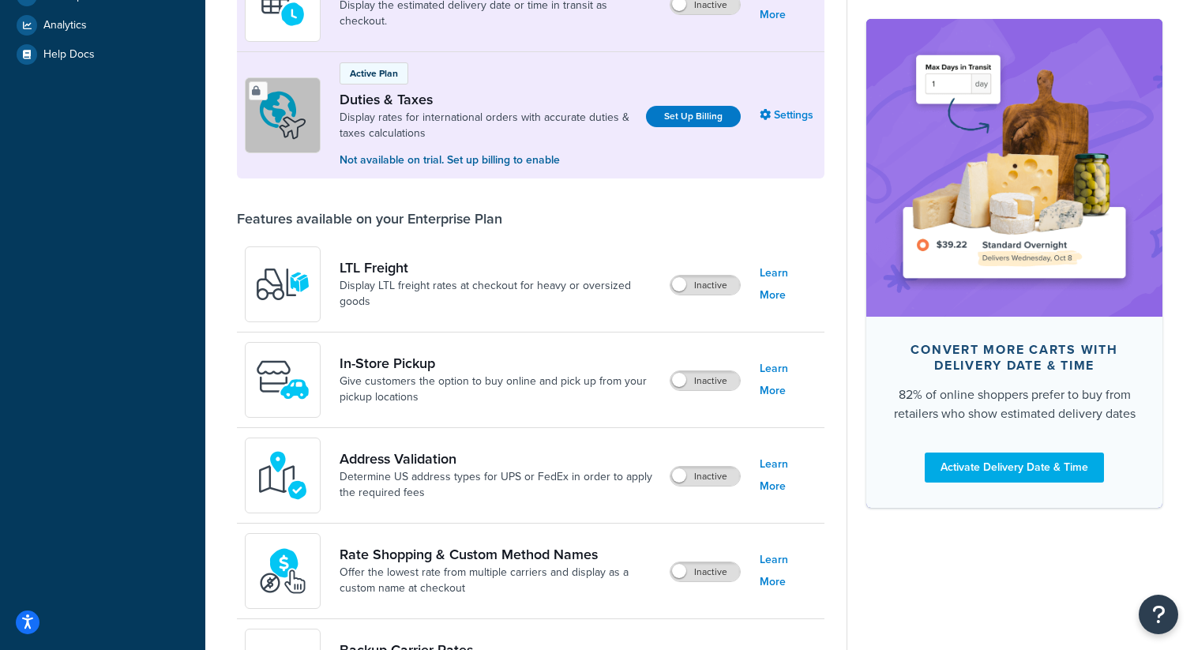
scroll to position [0, 0]
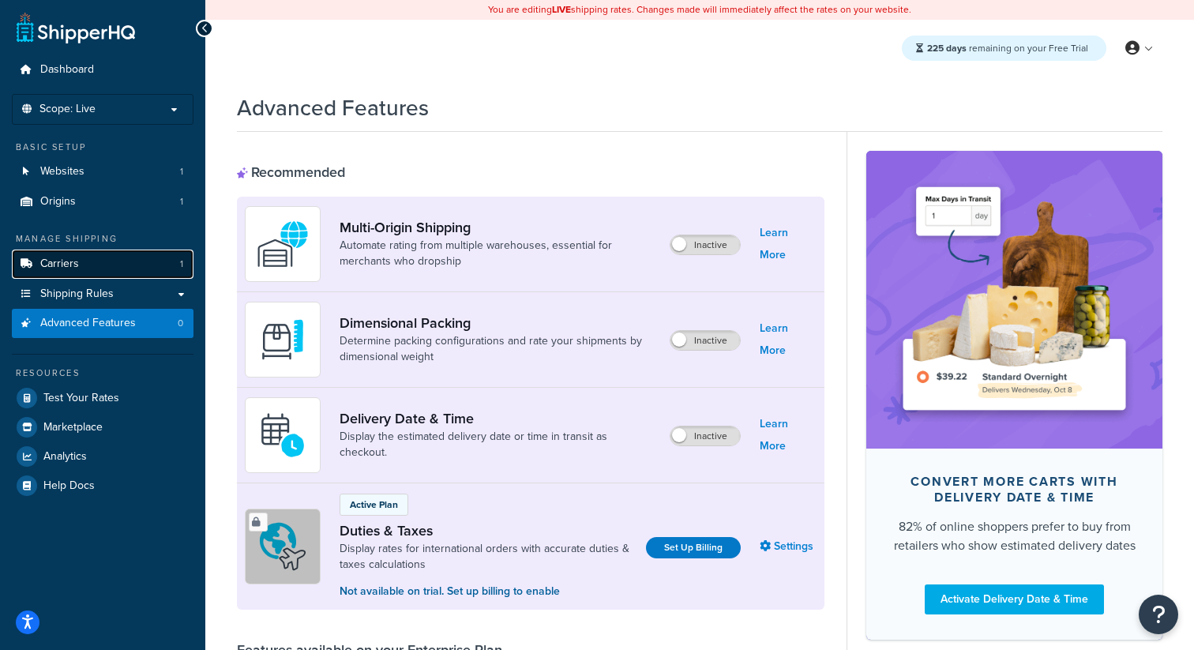
click at [31, 268] on icon at bounding box center [26, 263] width 16 height 9
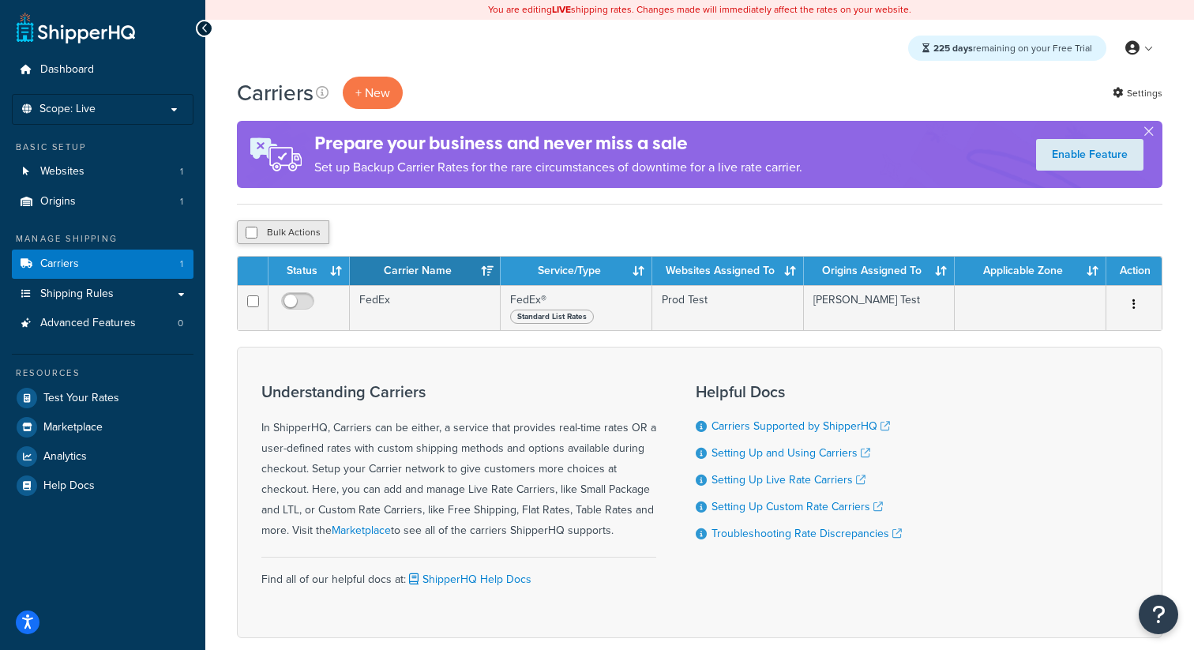
click at [284, 236] on button "Bulk Actions" at bounding box center [283, 232] width 92 height 24
checkbox input "true"
click at [423, 229] on button "Delete" at bounding box center [421, 232] width 54 height 24
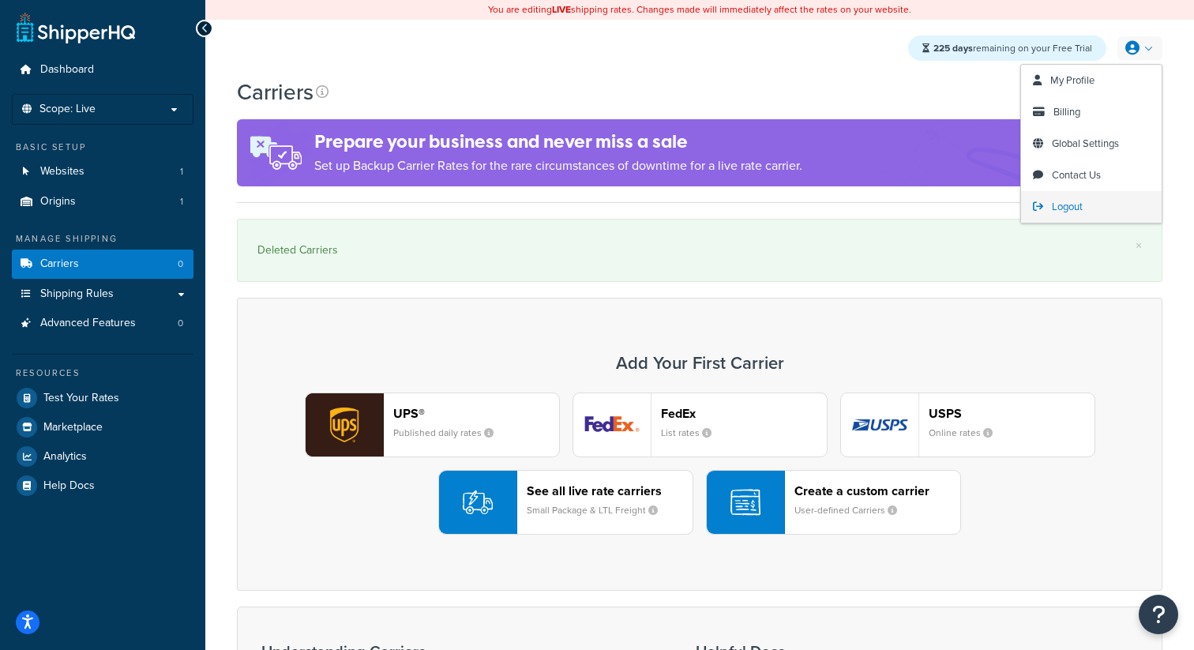
click at [1058, 205] on span "Logout" at bounding box center [1067, 206] width 31 height 15
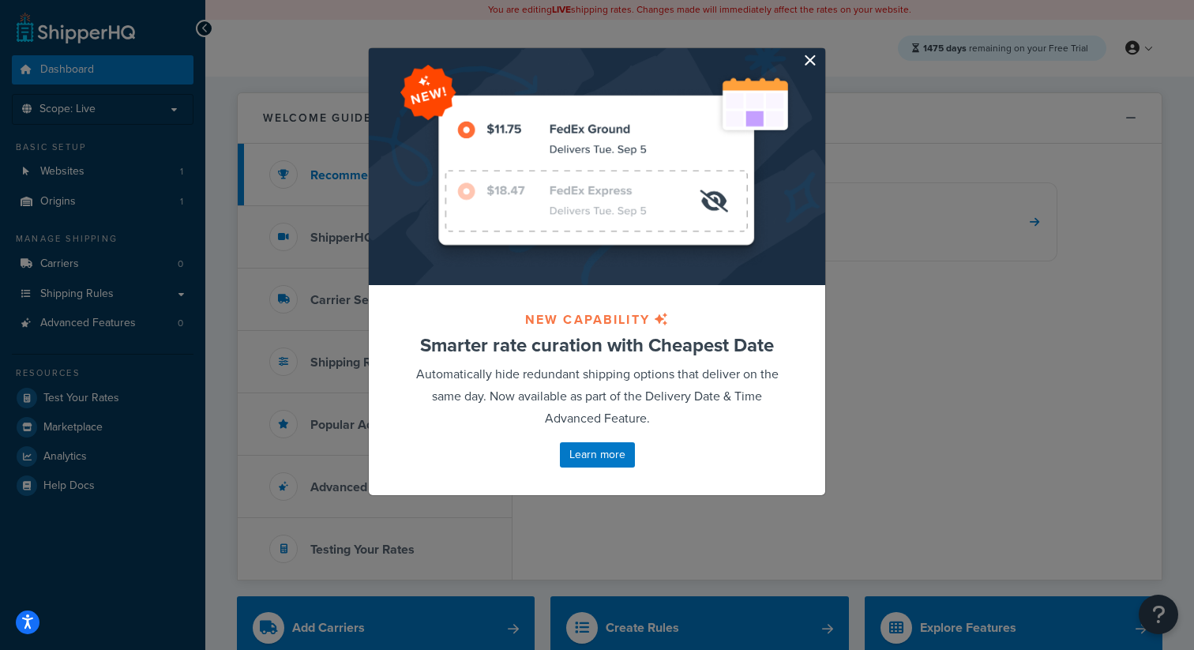
click at [821, 52] on button "button" at bounding box center [823, 50] width 4 height 4
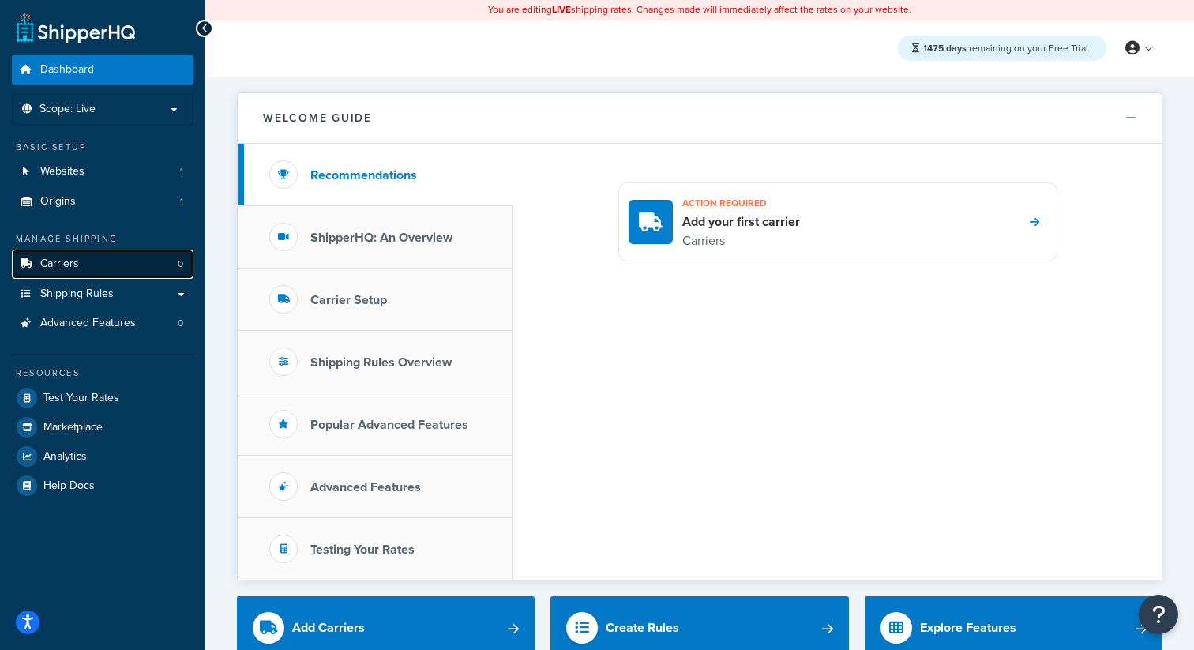
click at [68, 261] on span "Carriers" at bounding box center [59, 263] width 39 height 13
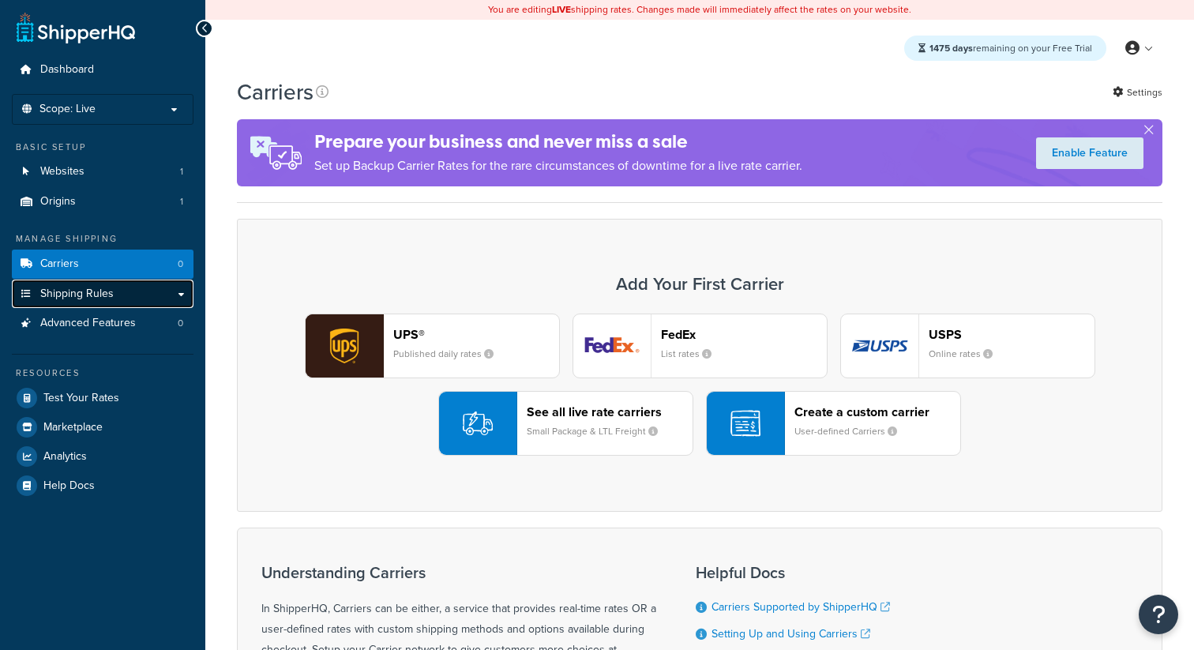
click at [100, 294] on span "Shipping Rules" at bounding box center [76, 293] width 73 height 13
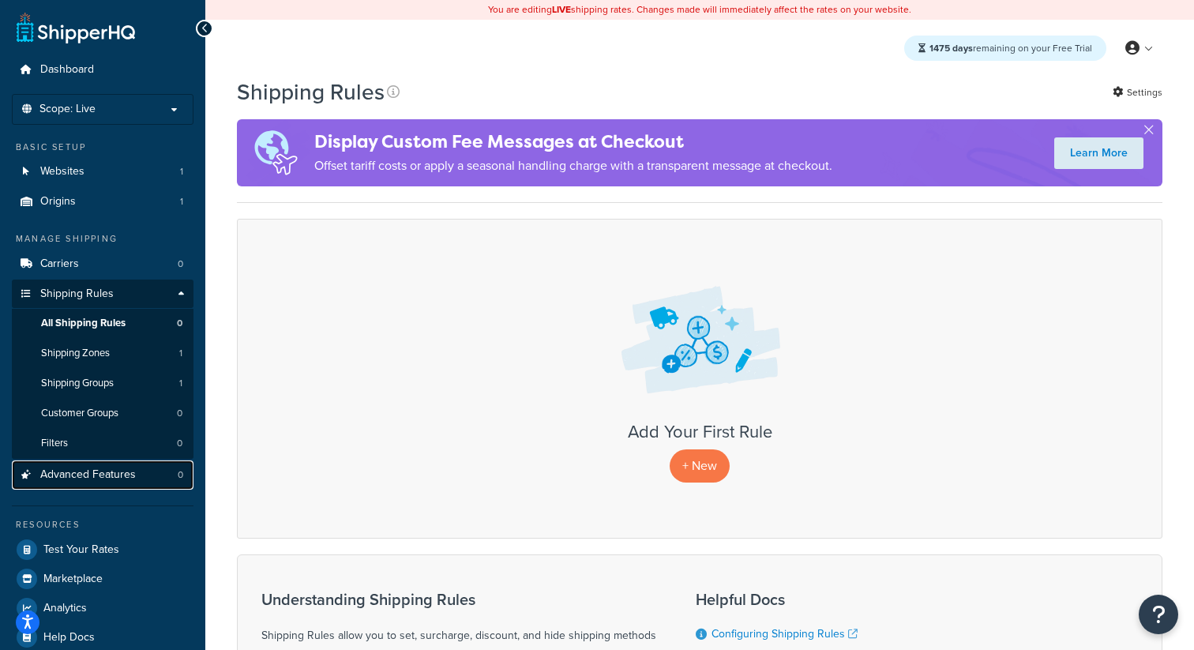
click at [136, 468] on link "Advanced Features 0" at bounding box center [103, 474] width 182 height 29
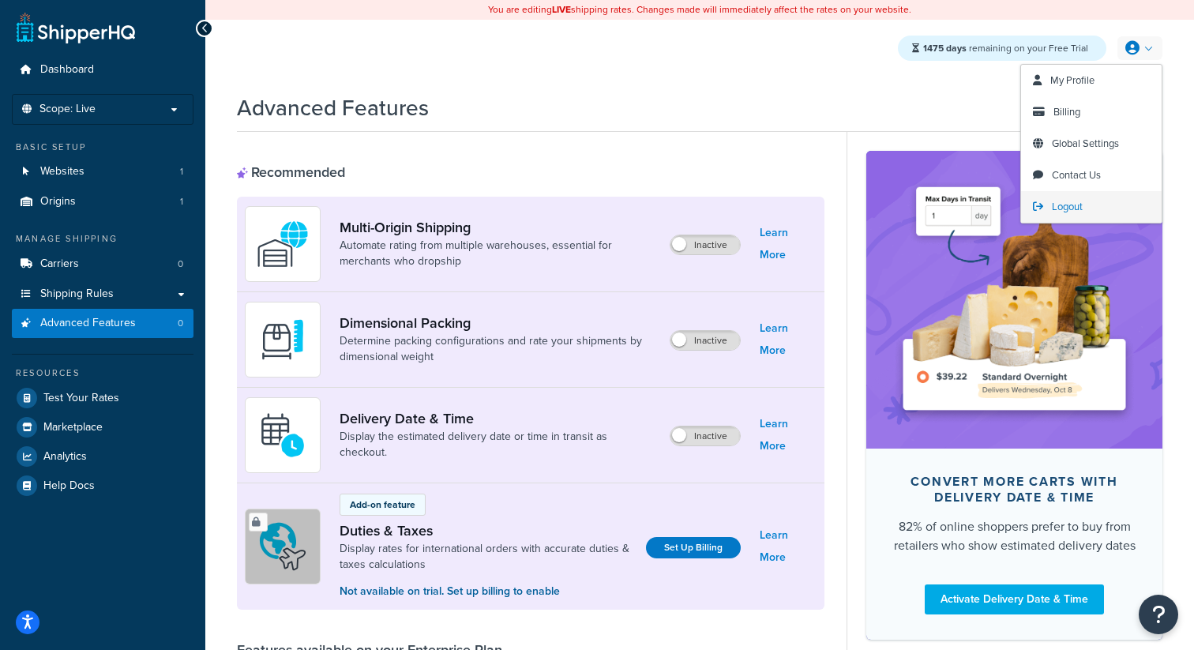
click at [1070, 203] on span "Logout" at bounding box center [1067, 206] width 31 height 15
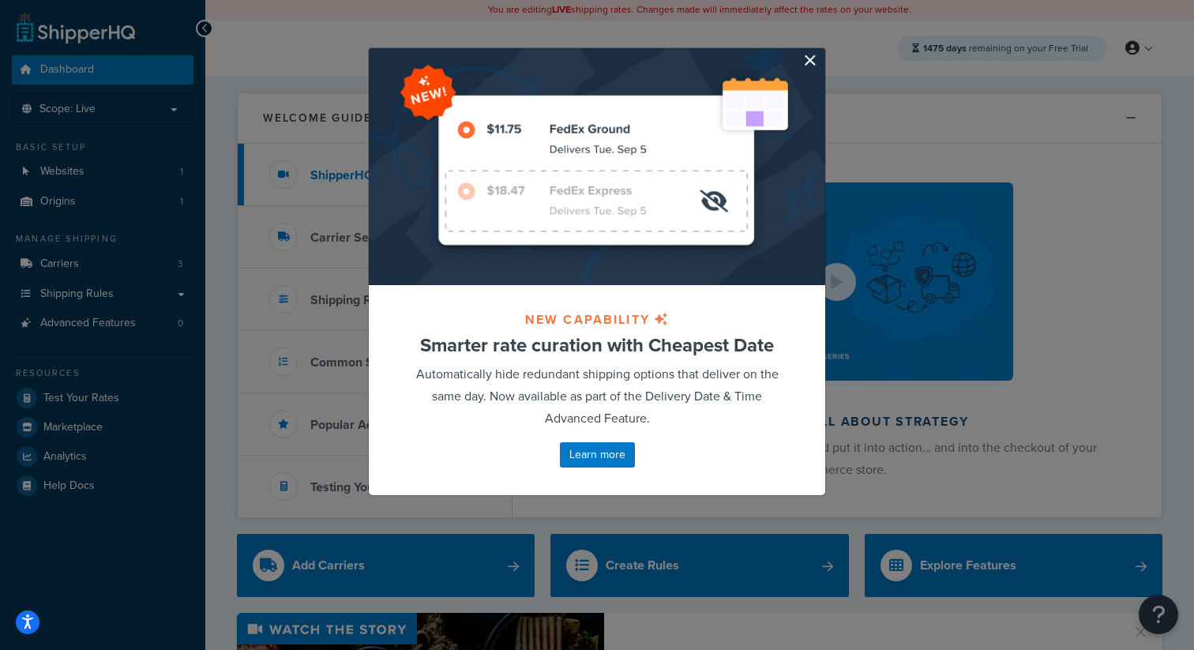
click at [821, 52] on button "button" at bounding box center [823, 50] width 4 height 4
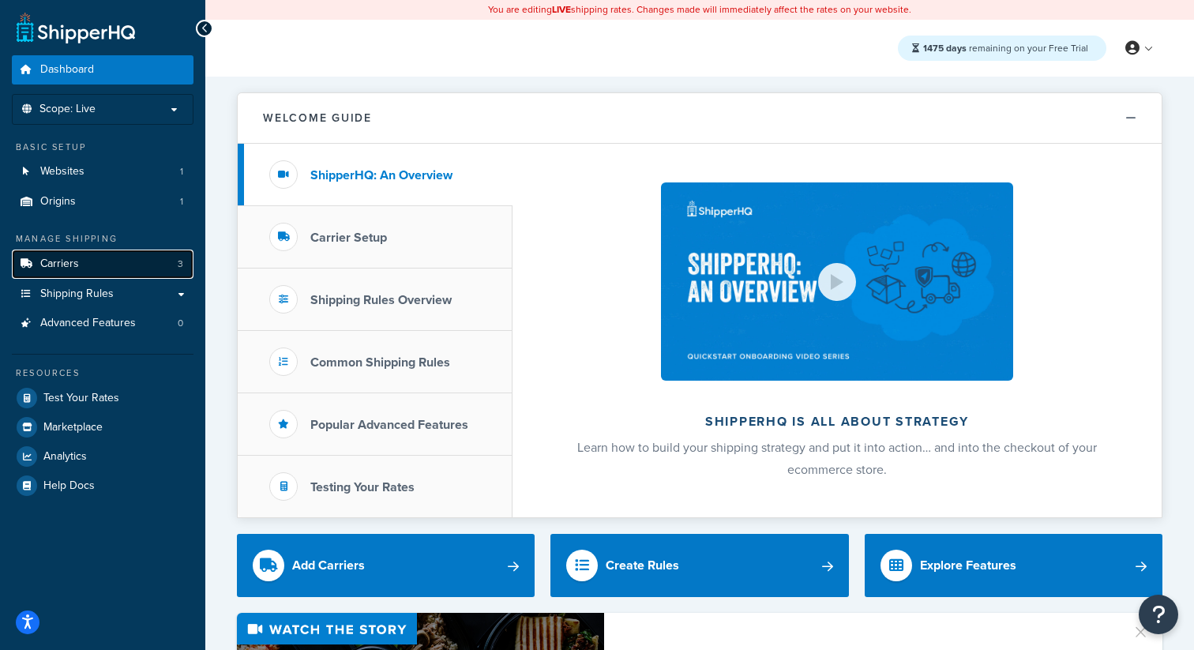
click at [104, 254] on link "Carriers 3" at bounding box center [103, 264] width 182 height 29
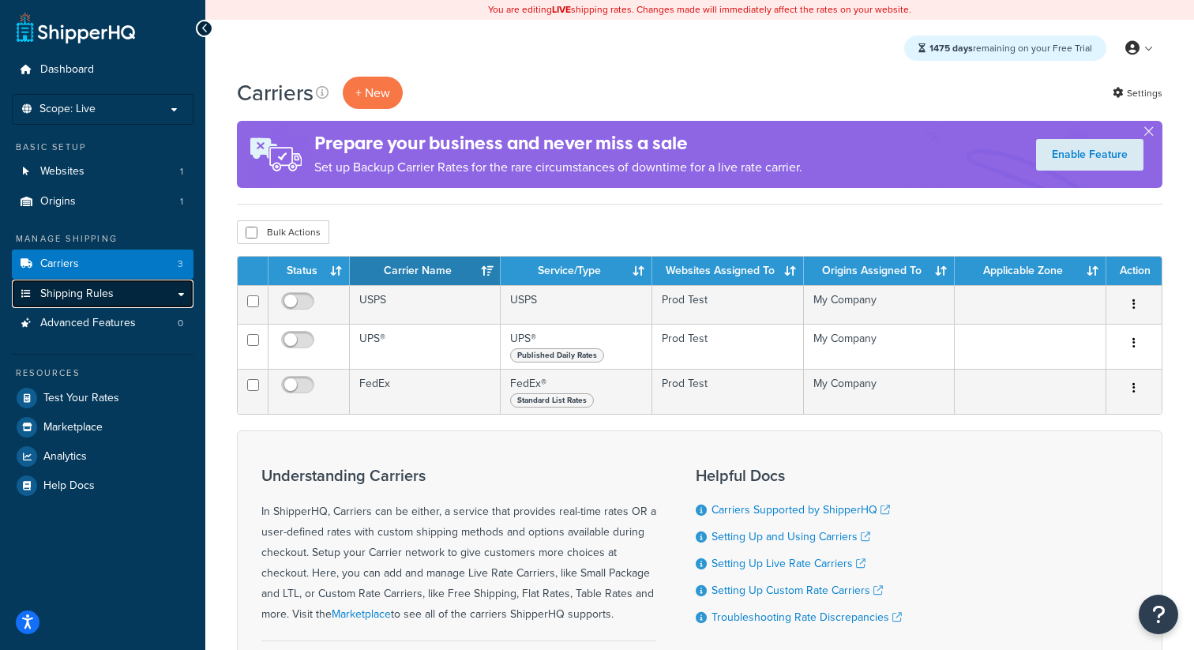
click at [82, 301] on span "Shipping Rules" at bounding box center [76, 293] width 73 height 13
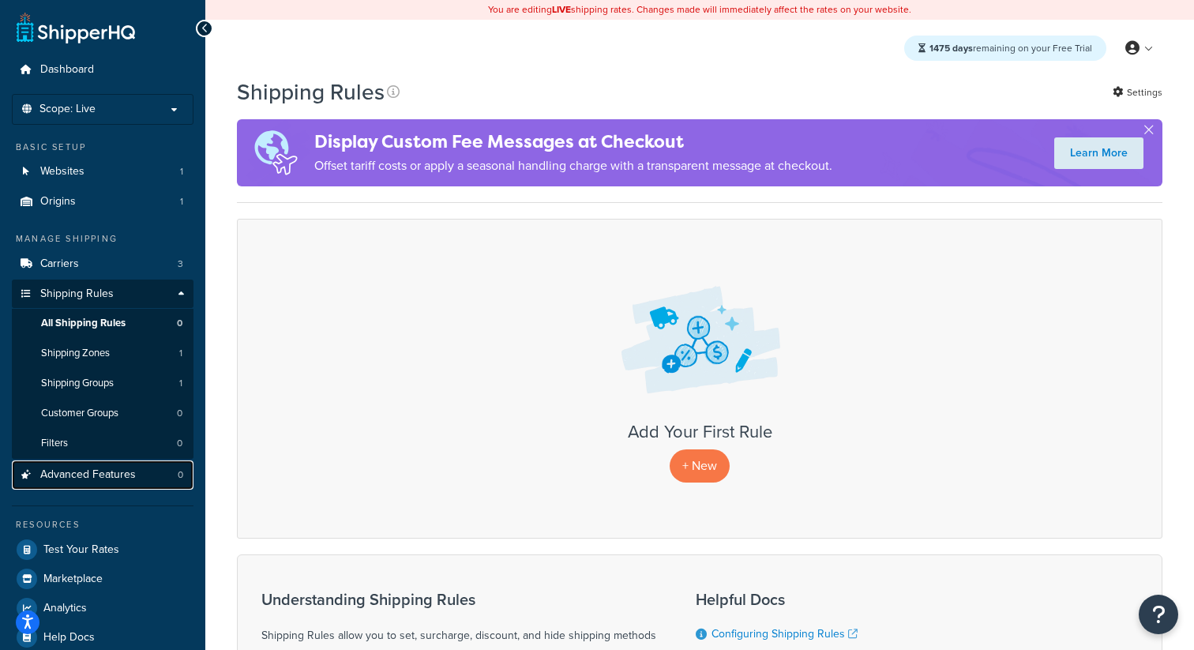
click at [133, 483] on link "Advanced Features 0" at bounding box center [103, 474] width 182 height 29
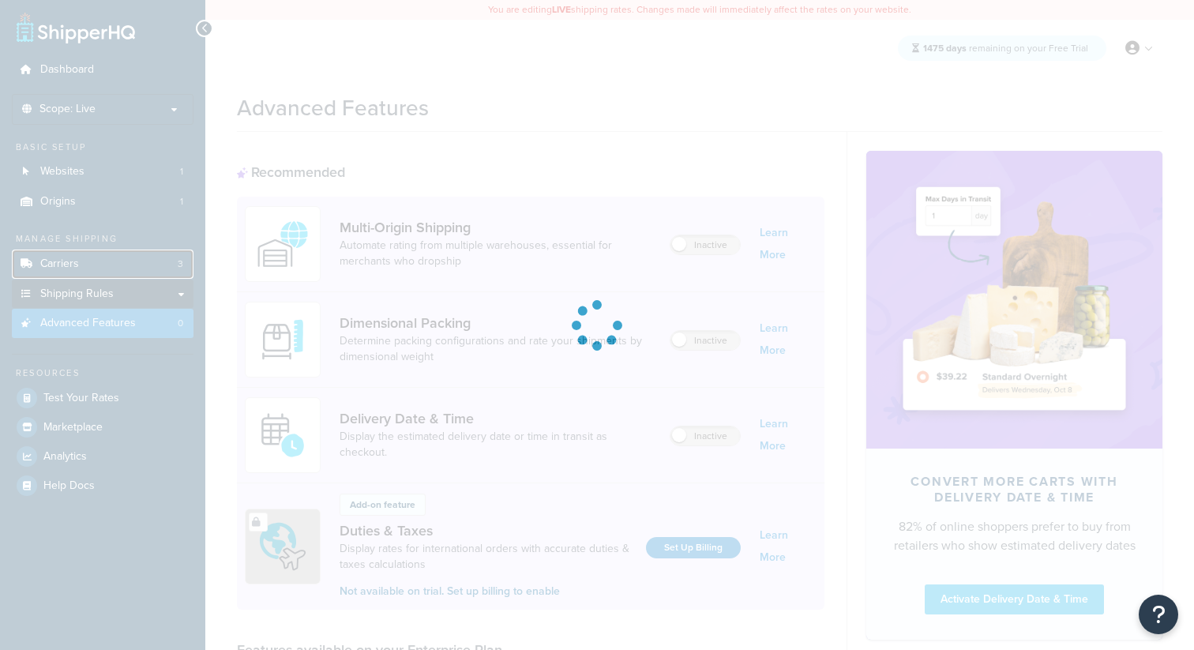
click at [151, 271] on link "Carriers 3" at bounding box center [103, 264] width 182 height 29
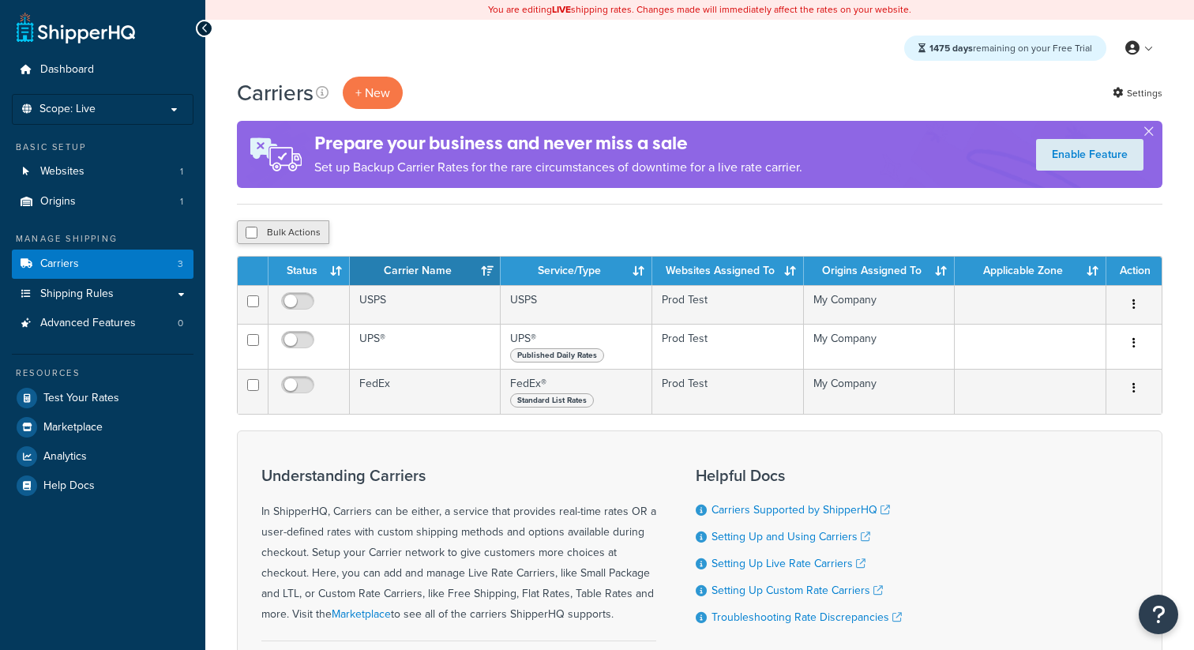
click at [311, 231] on button "Bulk Actions" at bounding box center [283, 232] width 92 height 24
checkbox input "true"
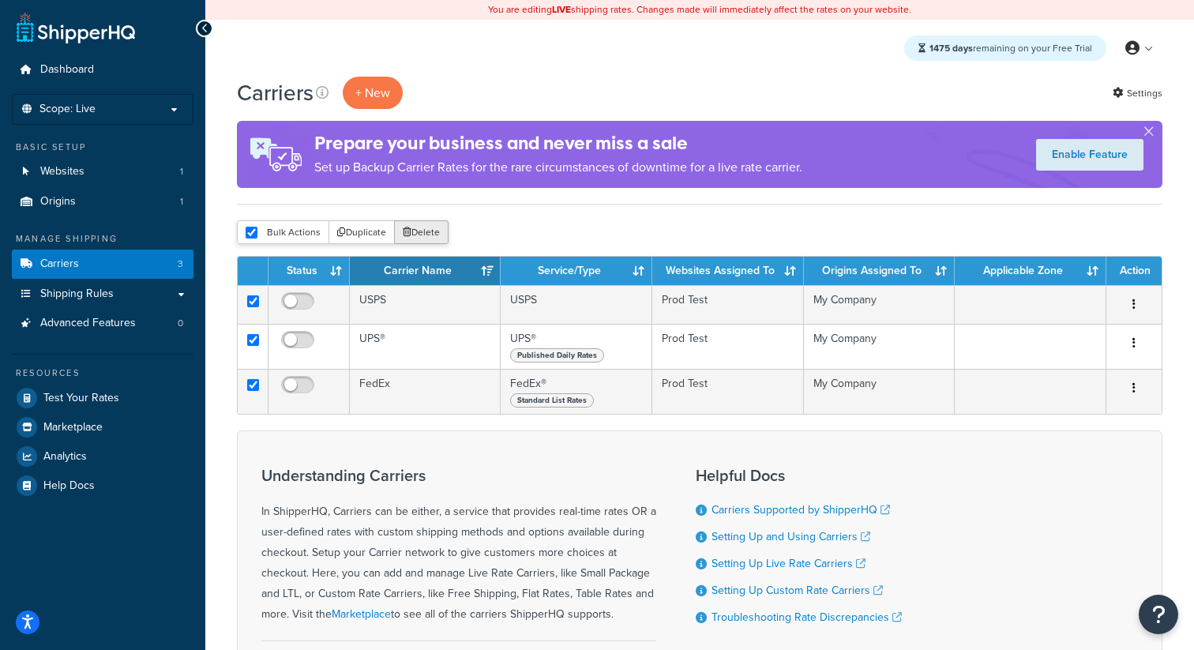
click at [431, 232] on button "Delete" at bounding box center [421, 232] width 54 height 24
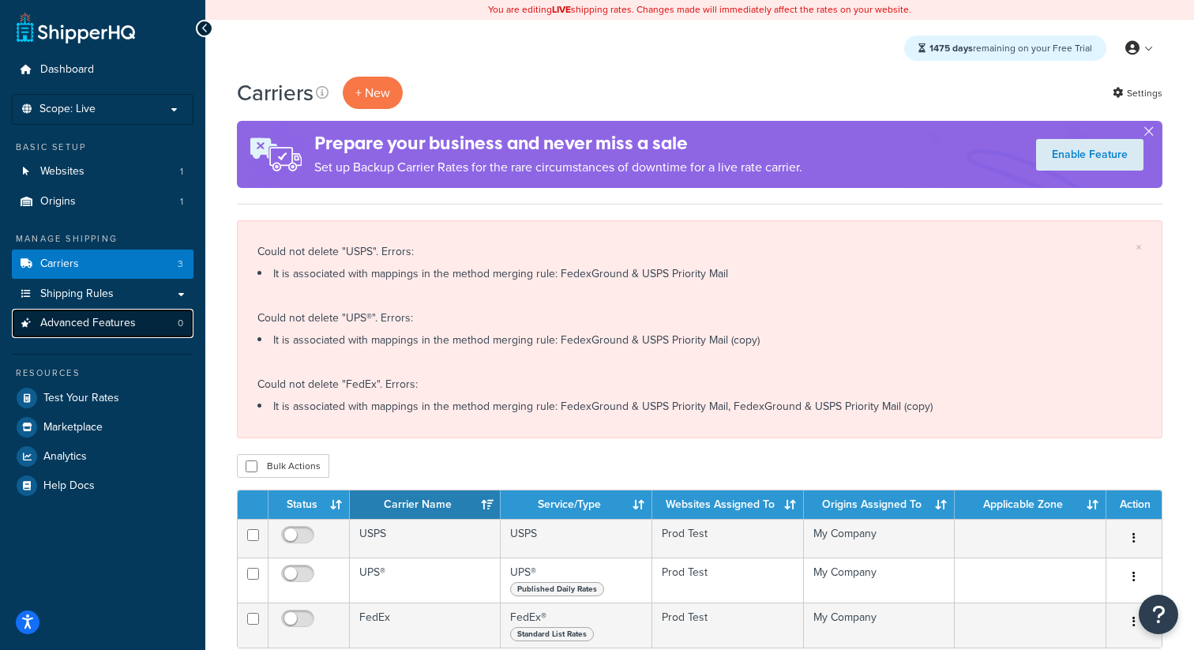
click at [149, 325] on link "Advanced Features 0" at bounding box center [103, 323] width 182 height 29
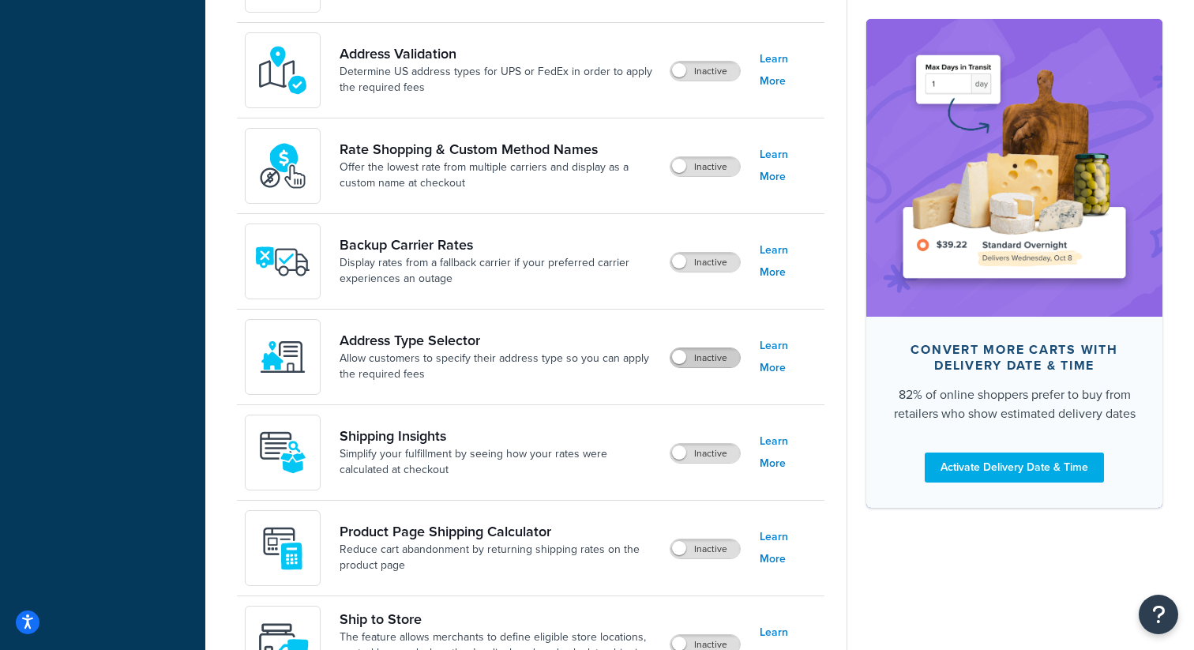
scroll to position [816, 0]
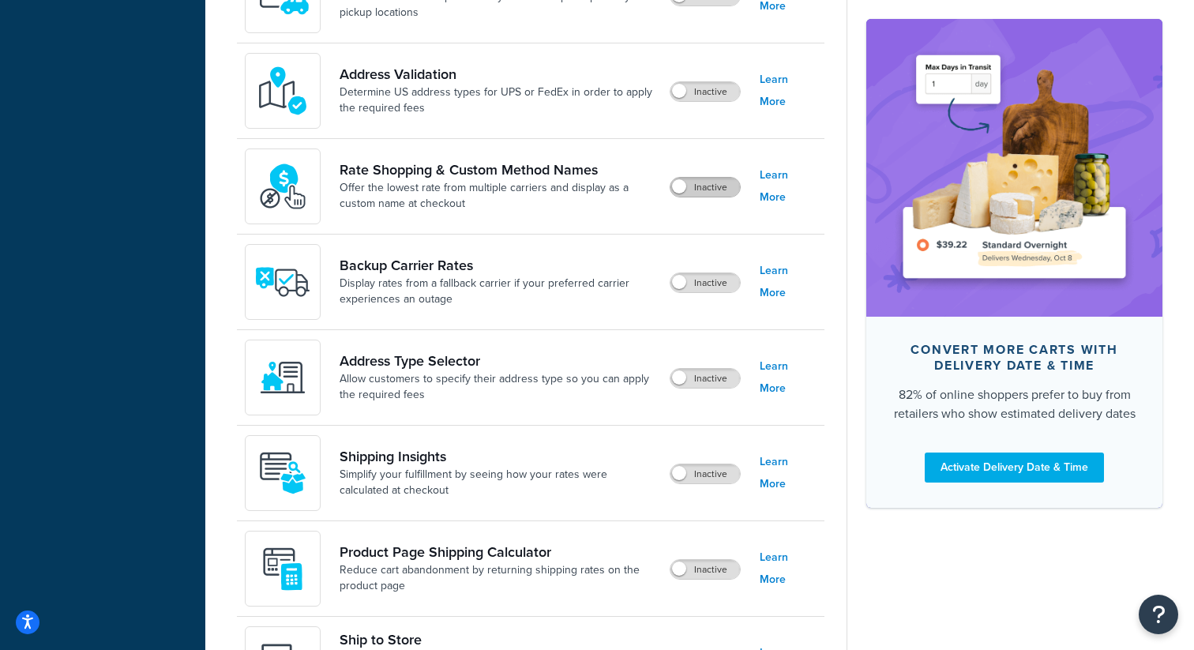
click at [719, 194] on label "Inactive" at bounding box center [705, 187] width 69 height 19
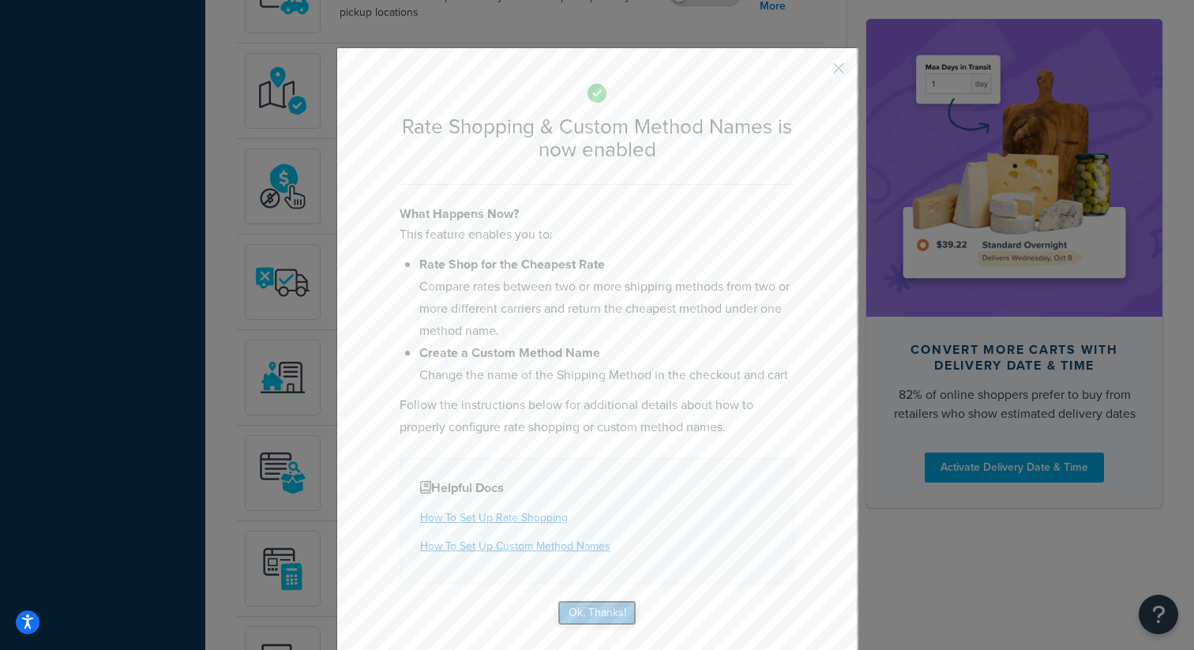
click at [592, 607] on button "Ok, Thanks!" at bounding box center [597, 612] width 79 height 25
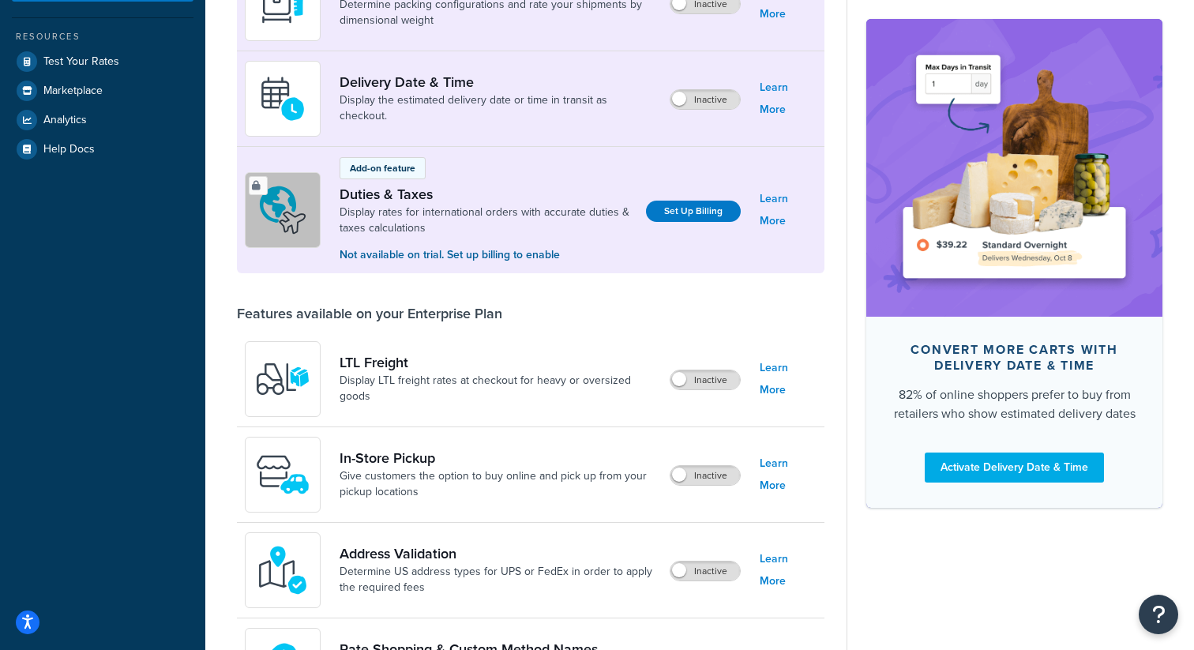
scroll to position [0, 0]
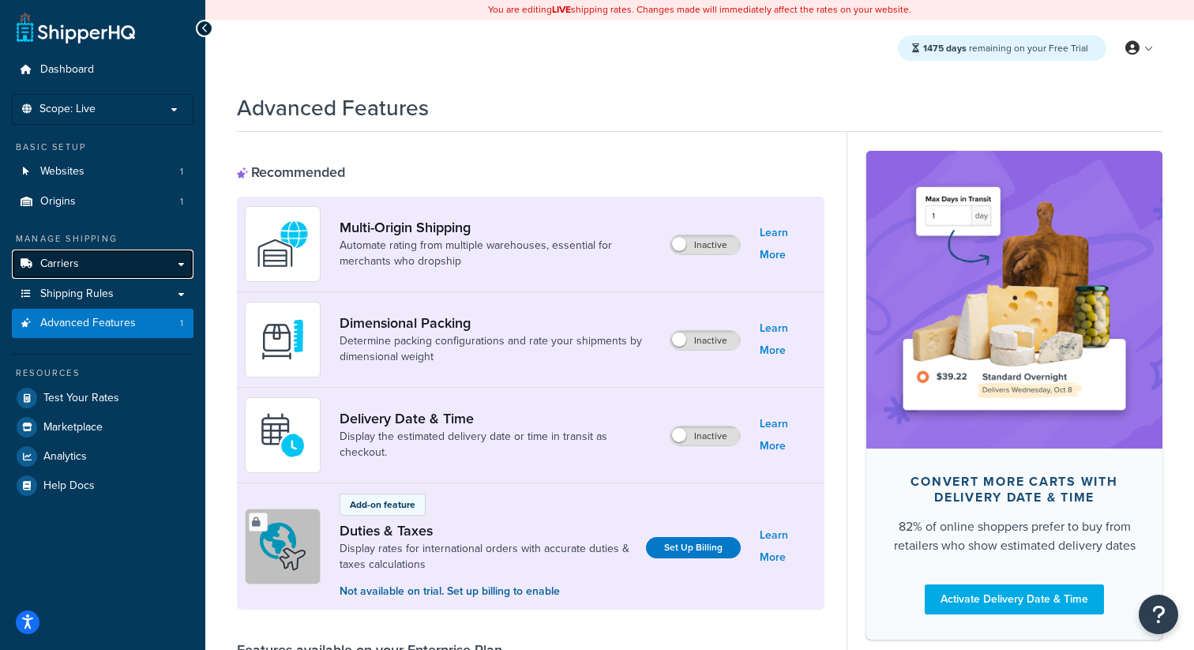
click at [96, 272] on link "Carriers" at bounding box center [103, 264] width 182 height 29
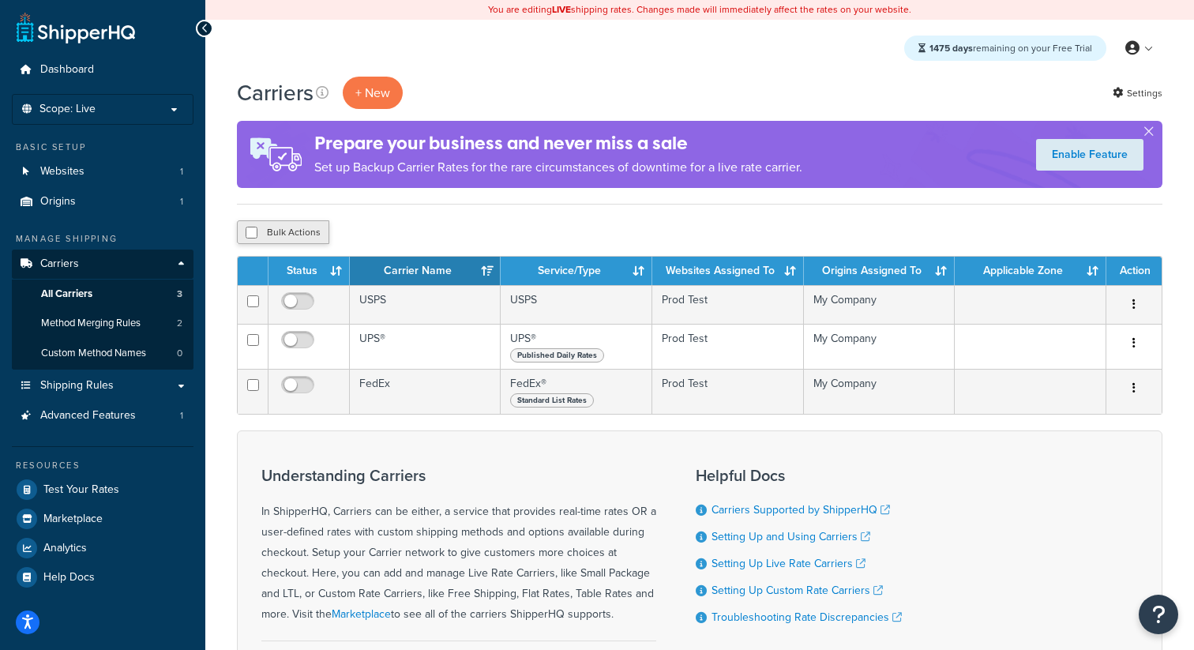
click at [298, 233] on button "Bulk Actions" at bounding box center [283, 232] width 92 height 24
checkbox input "true"
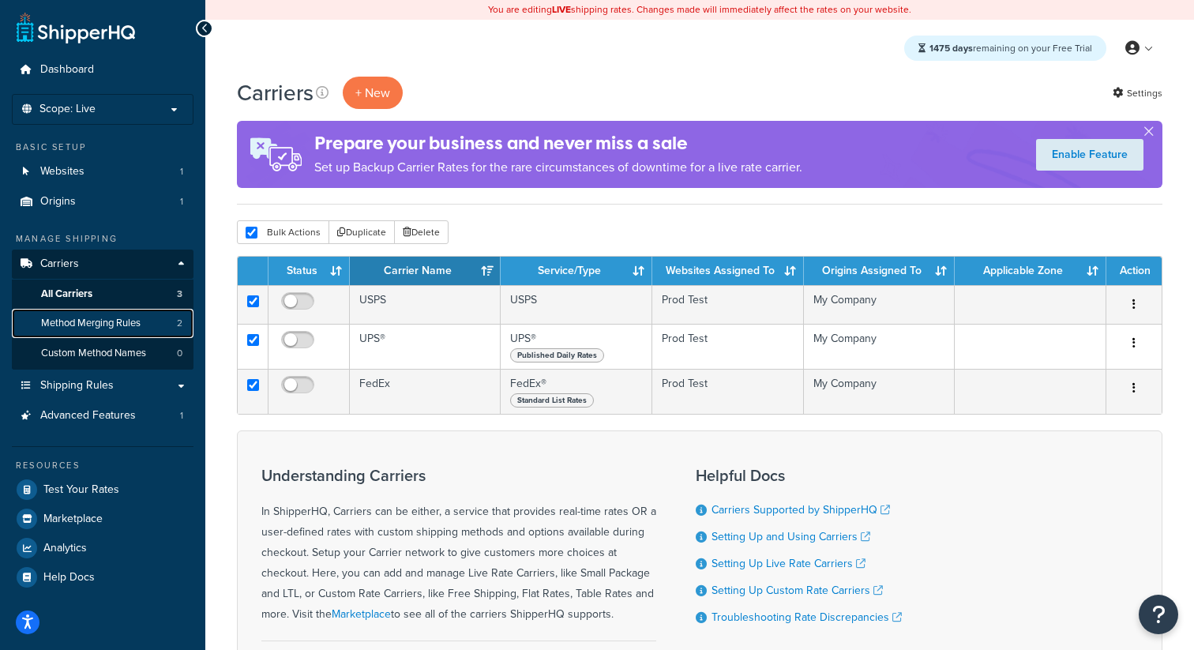
click at [138, 331] on link "Method Merging Rules 2" at bounding box center [103, 323] width 182 height 29
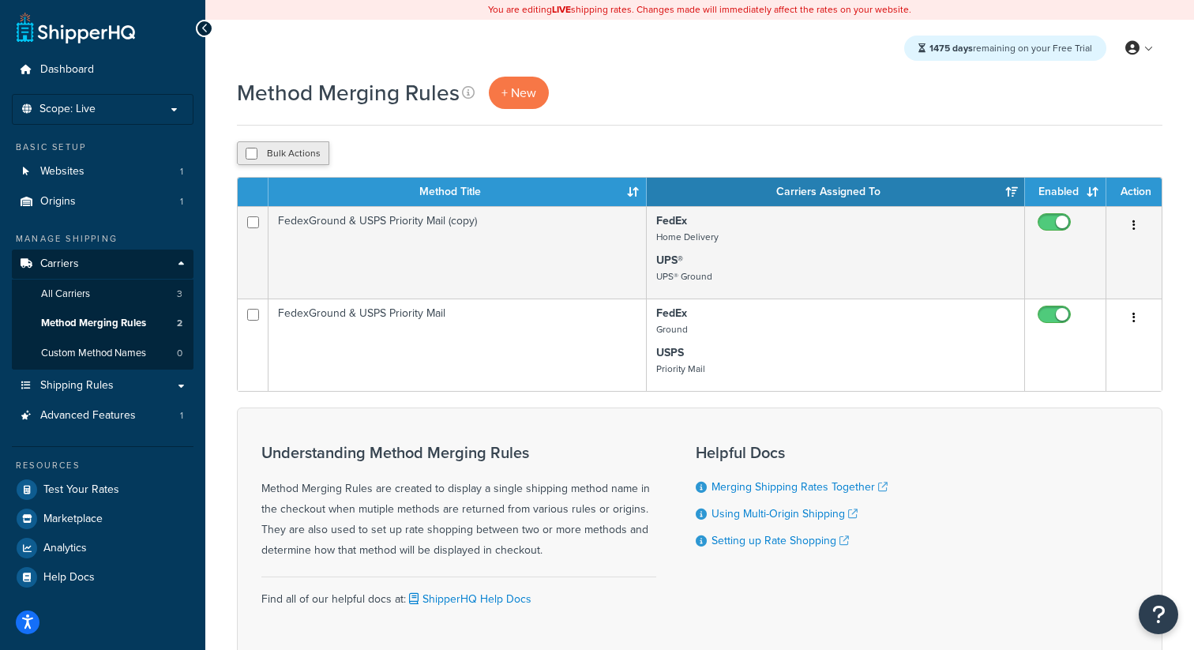
click at [305, 161] on button "Bulk Actions" at bounding box center [283, 153] width 92 height 24
checkbox input "true"
click at [423, 148] on button "Delete" at bounding box center [421, 153] width 54 height 24
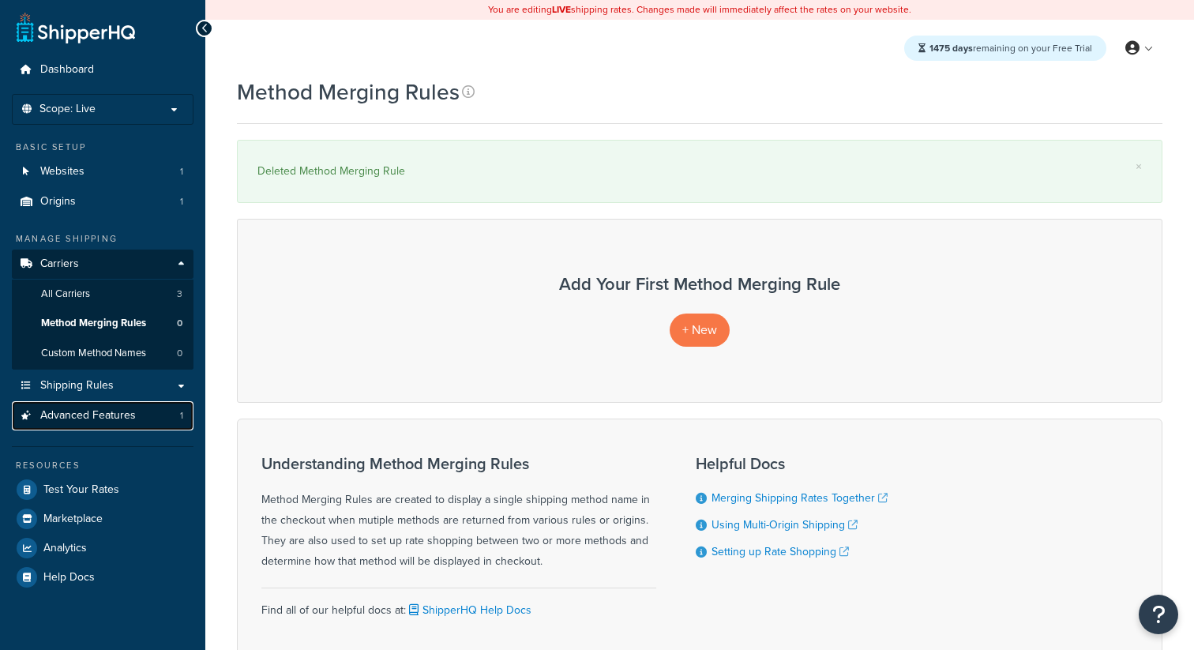
click at [154, 419] on link "Advanced Features 1" at bounding box center [103, 415] width 182 height 29
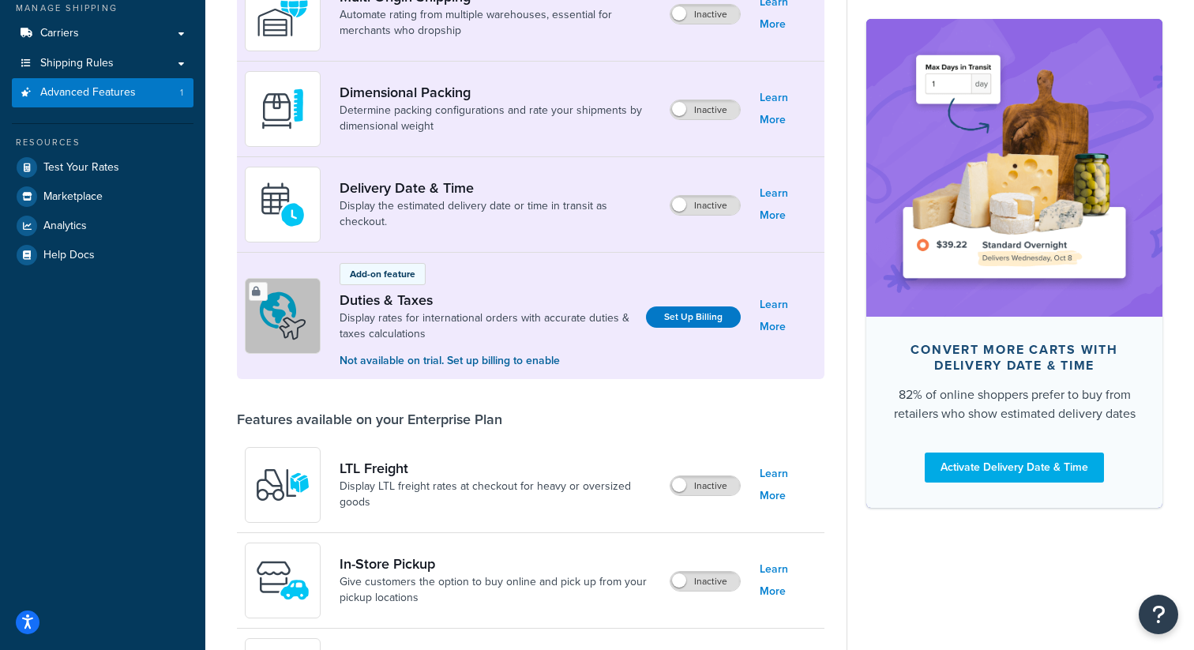
scroll to position [563, 0]
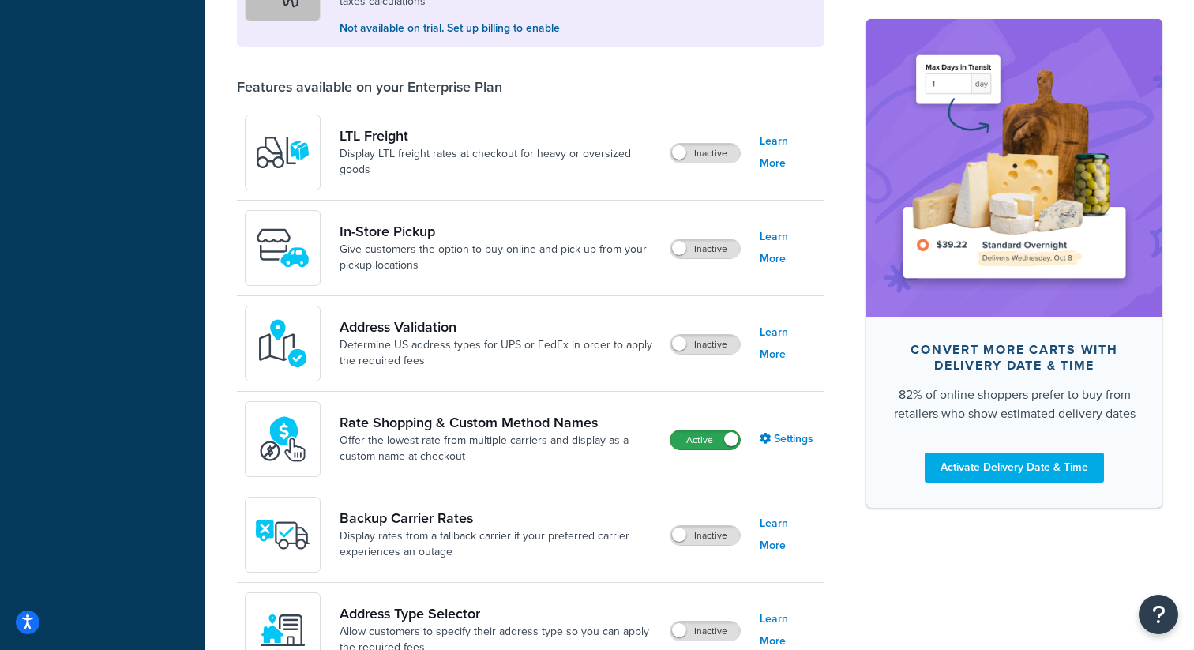
click at [698, 446] on label "Active" at bounding box center [705, 439] width 69 height 19
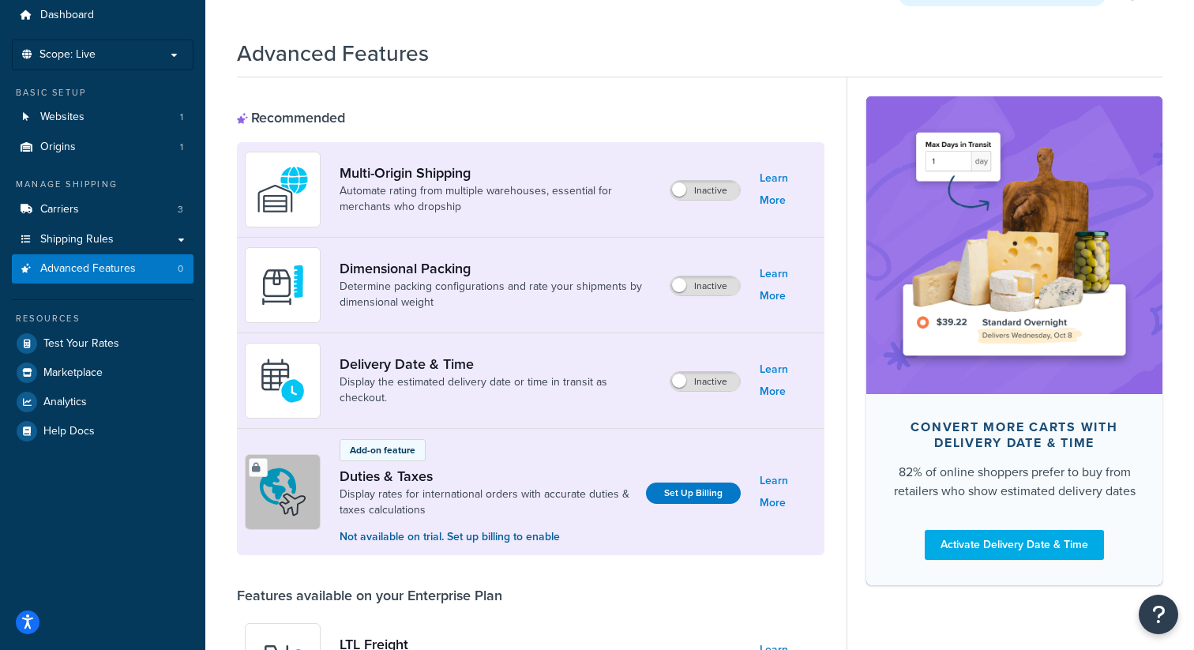
scroll to position [0, 0]
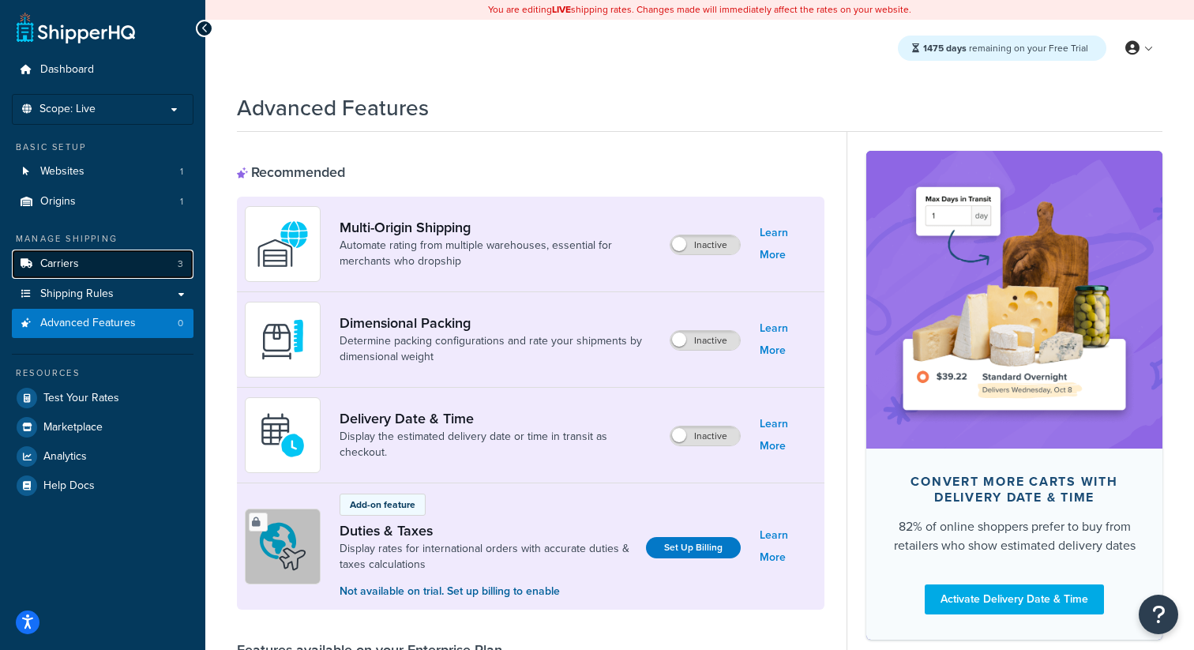
click at [167, 254] on link "Carriers 3" at bounding box center [103, 264] width 182 height 29
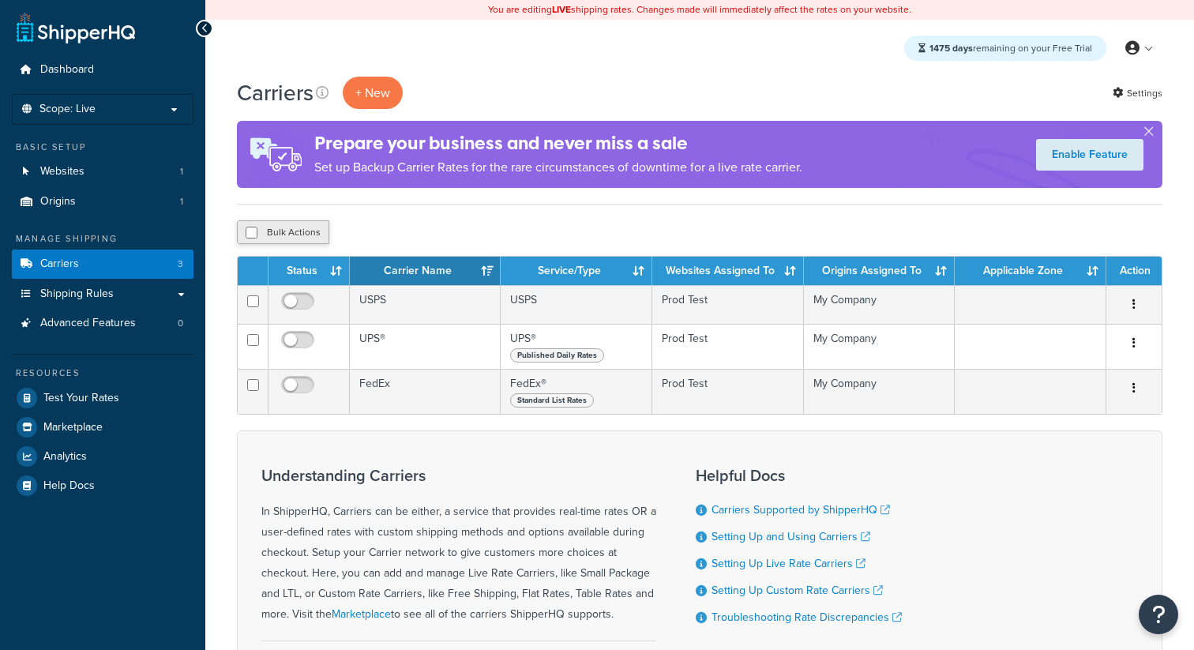
click at [299, 235] on button "Bulk Actions" at bounding box center [283, 232] width 92 height 24
checkbox input "true"
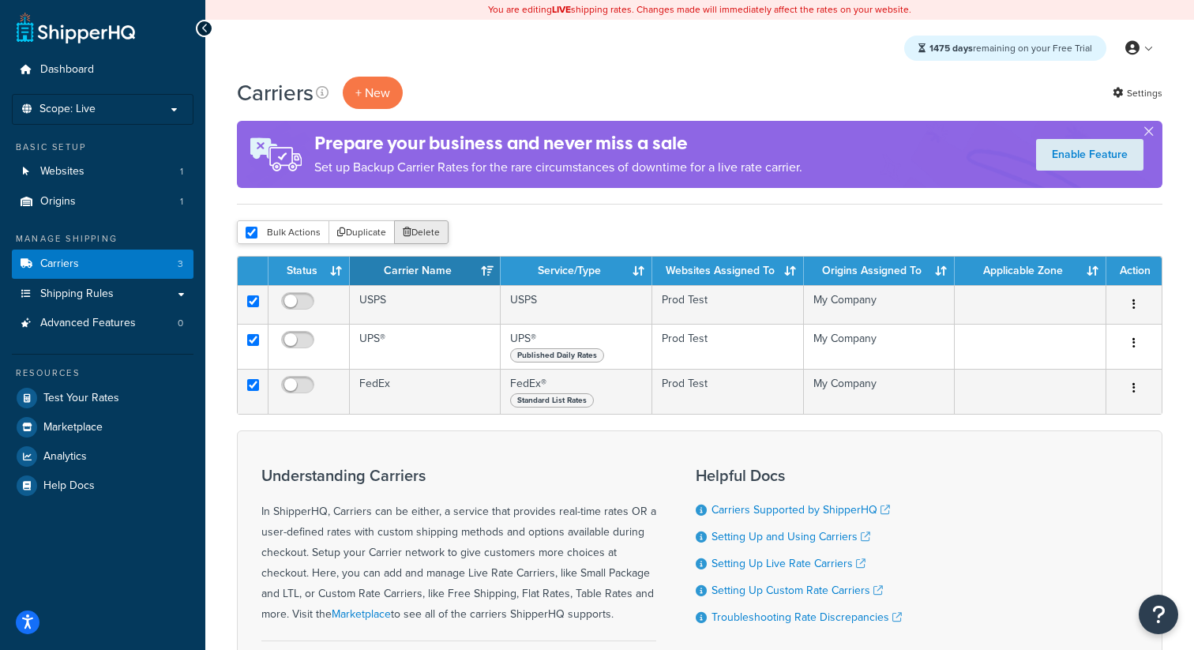
click at [418, 232] on button "Delete" at bounding box center [421, 232] width 54 height 24
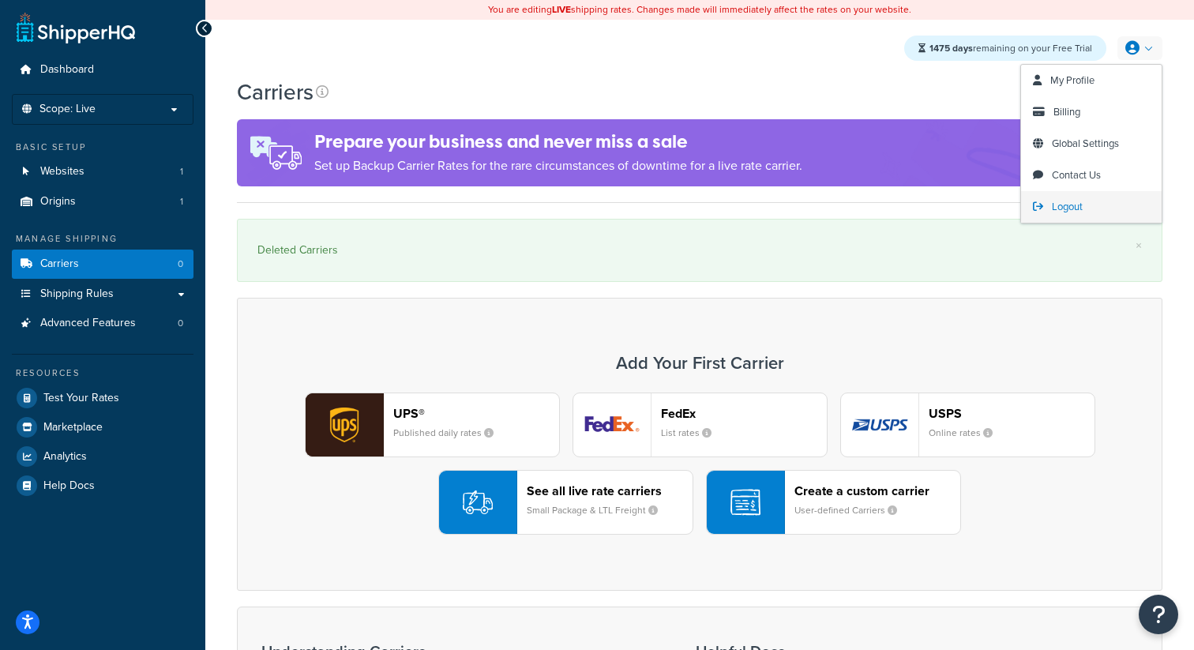
click at [1068, 201] on span "Logout" at bounding box center [1067, 206] width 31 height 15
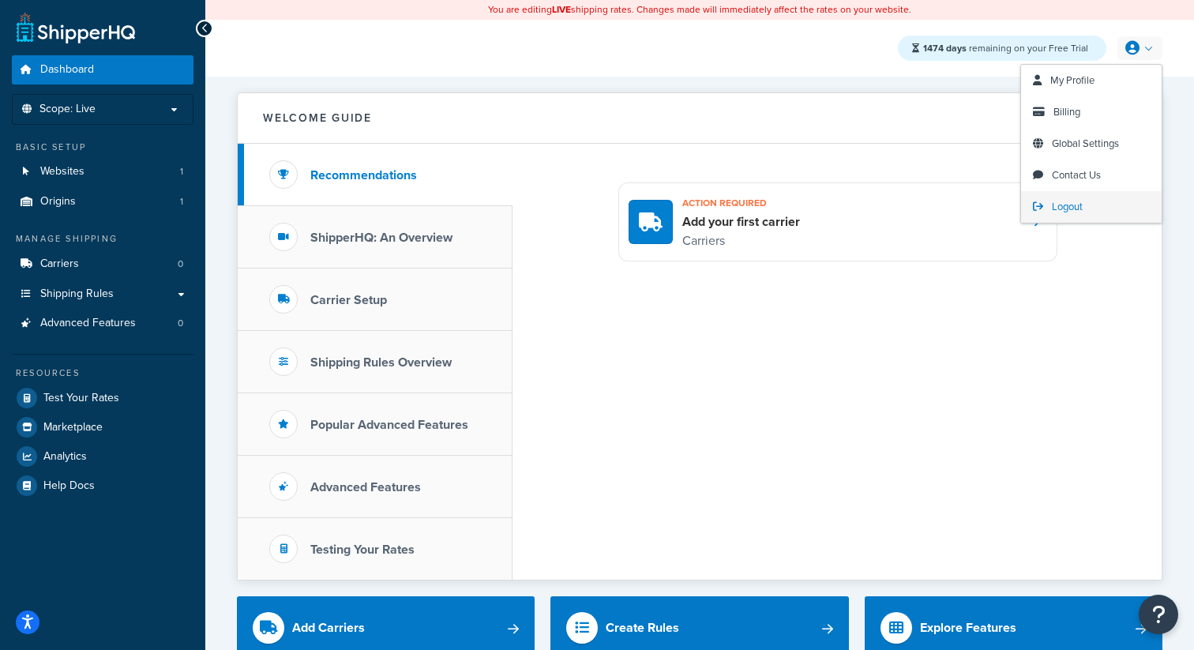
click at [1073, 200] on link "Logout" at bounding box center [1091, 207] width 141 height 32
